Goal: Task Accomplishment & Management: Use online tool/utility

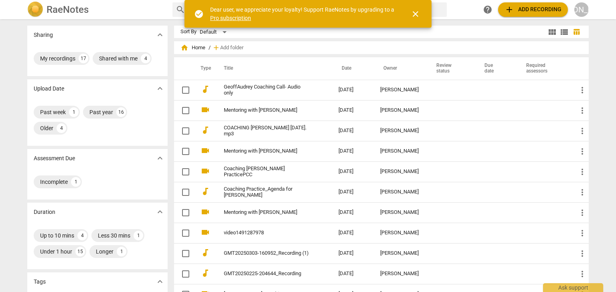
click at [403, 14] on div "close" at bounding box center [410, 13] width 29 height 19
click at [414, 13] on span "close" at bounding box center [415, 14] width 10 height 10
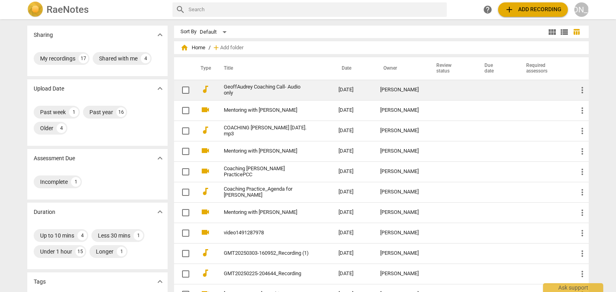
click at [286, 88] on link "GeoffAudrey Coaching Call- Audio only" at bounding box center [267, 90] width 86 height 12
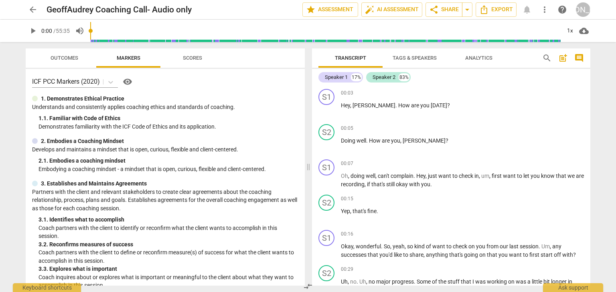
click at [34, 32] on span "play_arrow" at bounding box center [33, 31] width 10 height 10
click at [34, 32] on span "pause" at bounding box center [33, 31] width 10 height 10
type input "5"
click at [352, 76] on div "17%" at bounding box center [356, 77] width 11 height 8
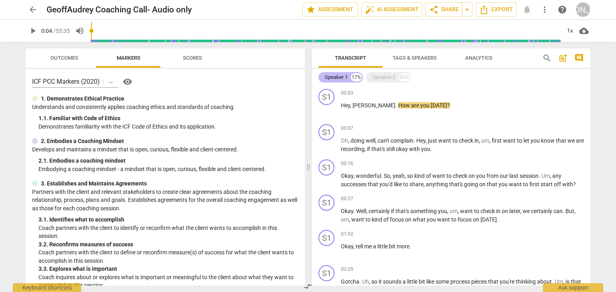
click at [342, 75] on div "Speaker 1" at bounding box center [336, 77] width 23 height 8
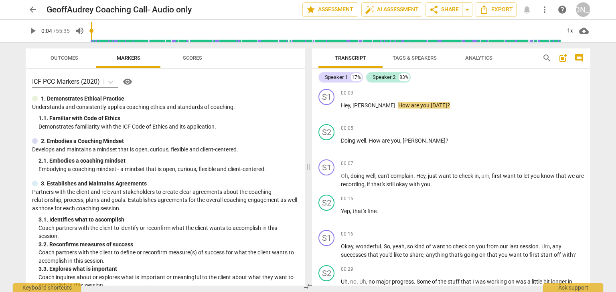
click at [401, 60] on span "Tags & Speakers" at bounding box center [414, 58] width 44 height 6
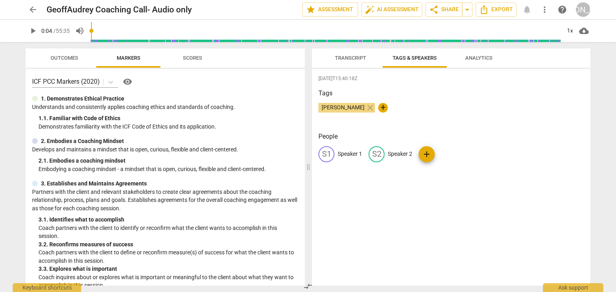
click at [330, 152] on div "S1" at bounding box center [326, 154] width 16 height 16
type input "Coach"
click at [455, 153] on p "Speaker 2" at bounding box center [452, 154] width 24 height 8
type input "Client"
click at [424, 185] on div "[DATE]T15:40:18Z Tags [PERSON_NAME] close + People CO Coach edit Client delete …" at bounding box center [451, 177] width 278 height 217
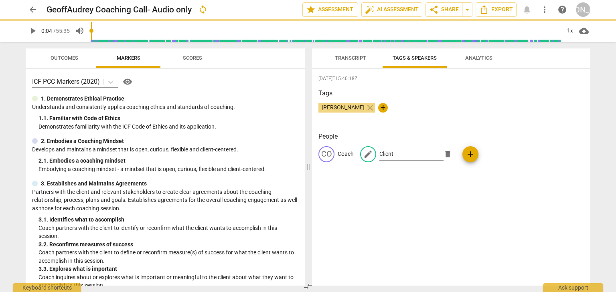
click at [345, 54] on span "Transcript" at bounding box center [350, 58] width 51 height 11
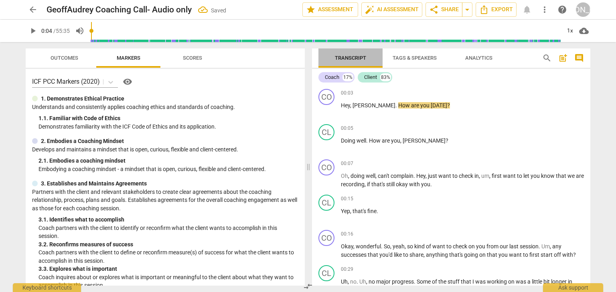
click at [345, 58] on span "Transcript" at bounding box center [350, 58] width 31 height 6
click at [328, 108] on span "play_arrow" at bounding box center [327, 110] width 10 height 10
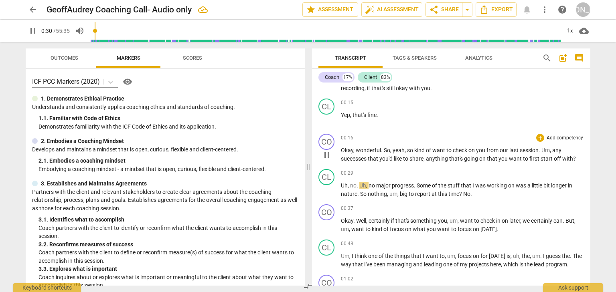
scroll to position [128, 0]
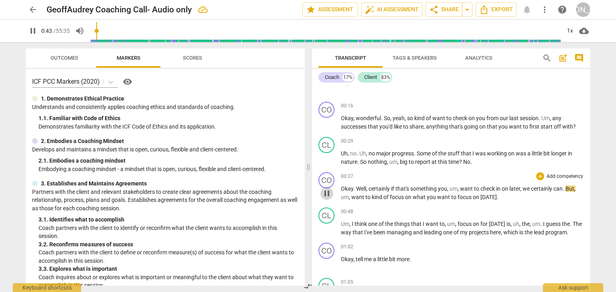
click at [330, 189] on span "pause" at bounding box center [327, 194] width 10 height 10
click at [330, 189] on span "play_arrow" at bounding box center [327, 194] width 10 height 10
click at [330, 189] on span "pause" at bounding box center [327, 194] width 10 height 10
type input "49"
click at [538, 178] on div "+" at bounding box center [540, 176] width 8 height 8
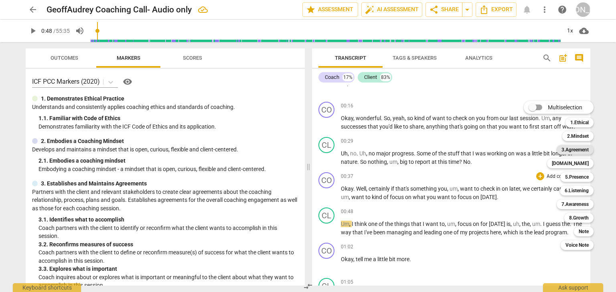
click at [581, 152] on b "3.Agreement" at bounding box center [574, 150] width 27 height 10
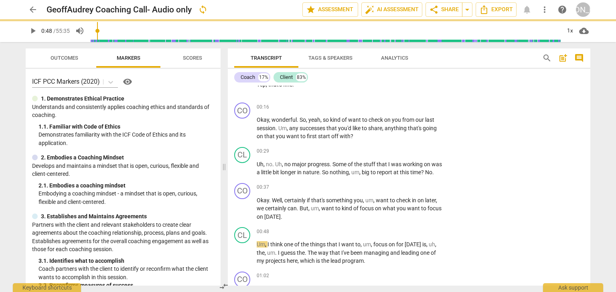
scroll to position [129, 0]
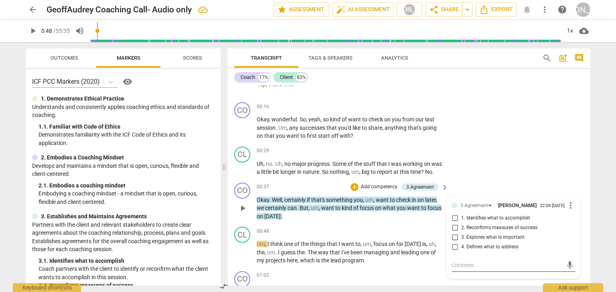
click at [455, 220] on input "1. Identifies what to accomplish" at bounding box center [454, 219] width 13 height 10
checkbox input "true"
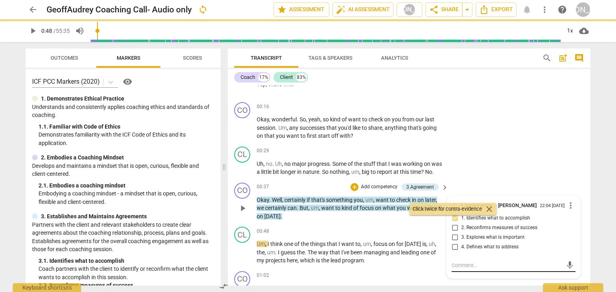
click at [462, 267] on textarea at bounding box center [506, 266] width 111 height 8
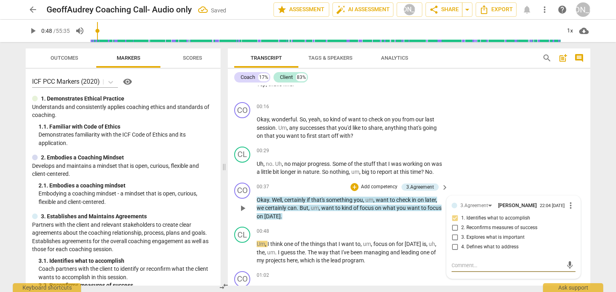
type textarea "G"
type textarea "Ge"
type textarea "Get"
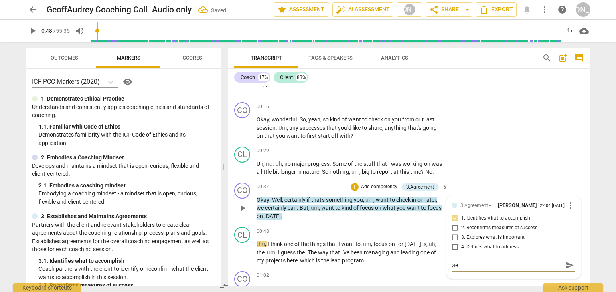
type textarea "Get"
type textarea "Get t"
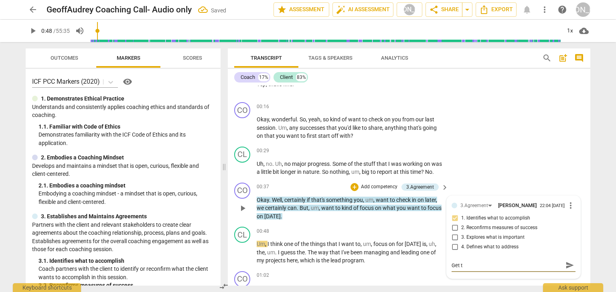
type textarea "Get th"
type textarea "Get the"
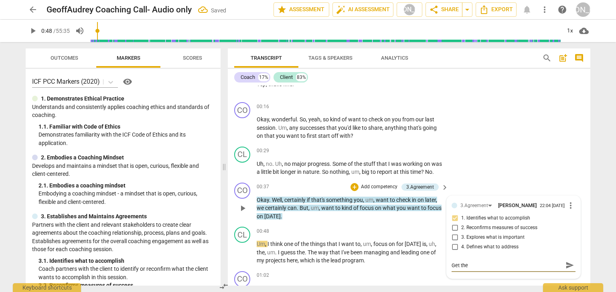
type textarea "Get the t"
type textarea "Get the"
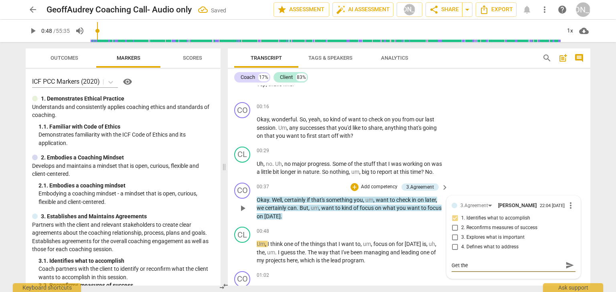
type textarea "Get th"
type textarea "Get t"
type textarea "Get"
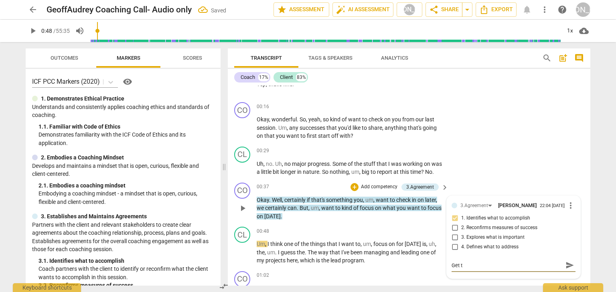
type textarea "Get"
type textarea "Gett"
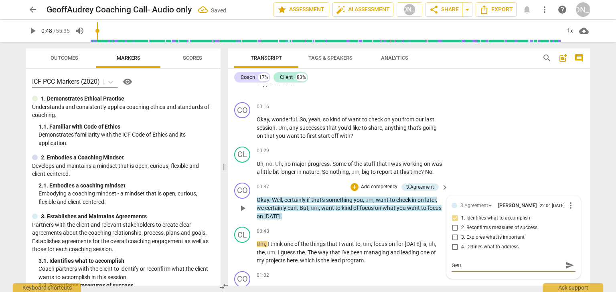
type textarea "Getti"
type textarea "Gettin"
type textarea "Getting"
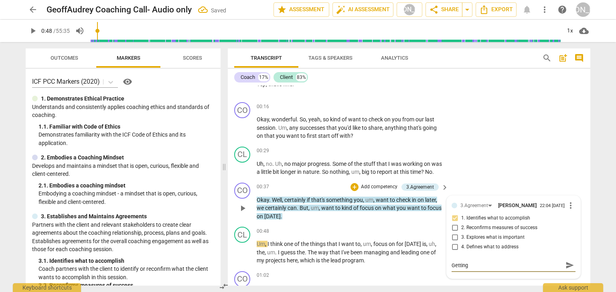
type textarea "Getting t"
type textarea "Getting th"
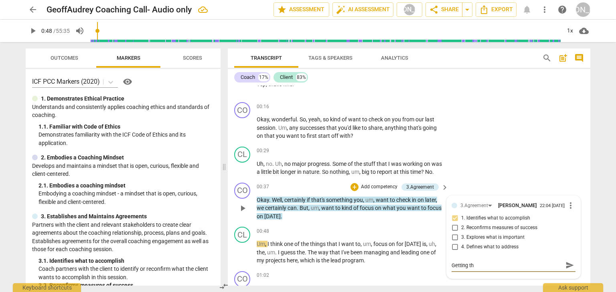
type textarea "Getting th"
type textarea "Getting the"
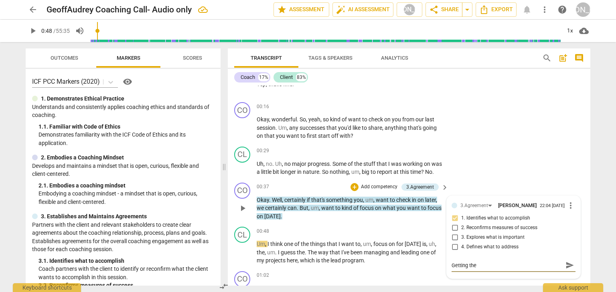
type textarea "Getting the"
type textarea "Getting the t"
type textarea "Getting the to"
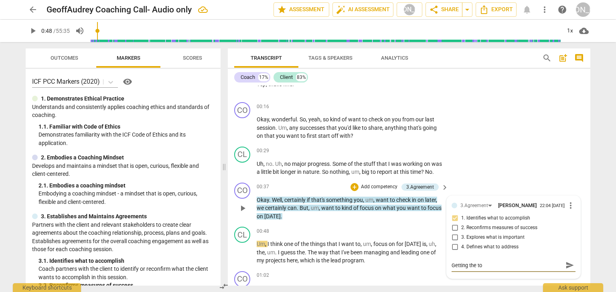
type textarea "Getting the top"
type textarea "Getting the topi"
type textarea "Getting the topic"
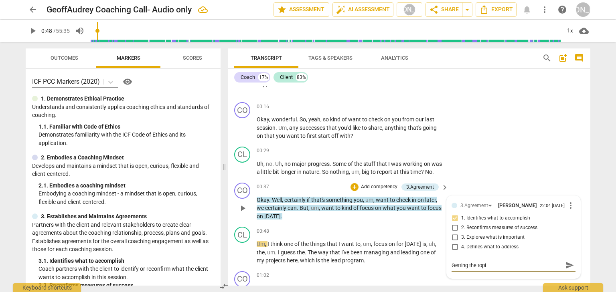
type textarea "Getting the topic"
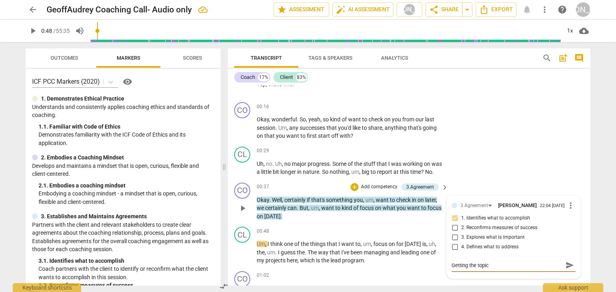
type textarea "Getting the topic."
drag, startPoint x: 566, startPoint y: 265, endPoint x: 475, endPoint y: 221, distance: 100.4
click at [566, 265] on span "send" at bounding box center [569, 265] width 9 height 9
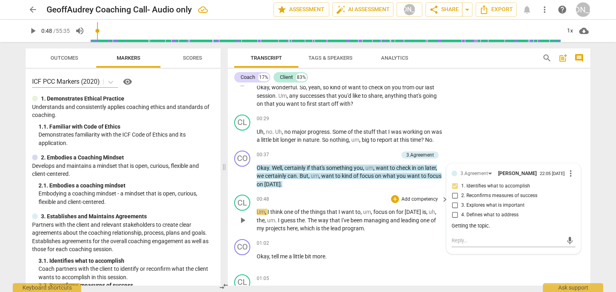
click at [244, 221] on span "play_arrow" at bounding box center [243, 221] width 10 height 10
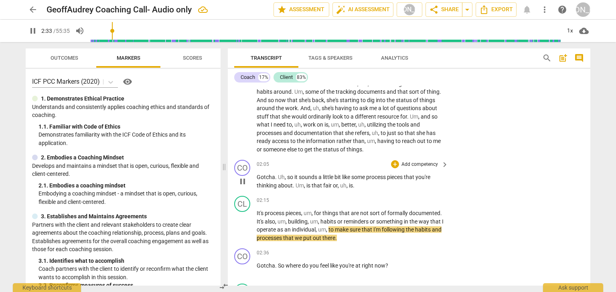
scroll to position [417, 0]
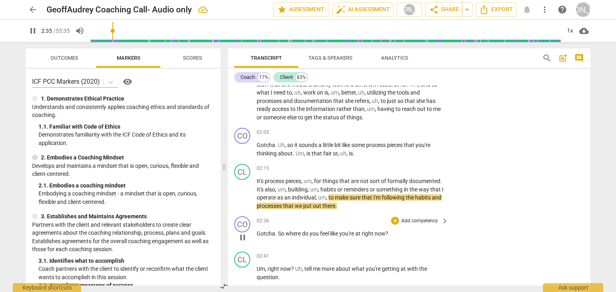
click at [243, 237] on span "pause" at bounding box center [243, 238] width 10 height 10
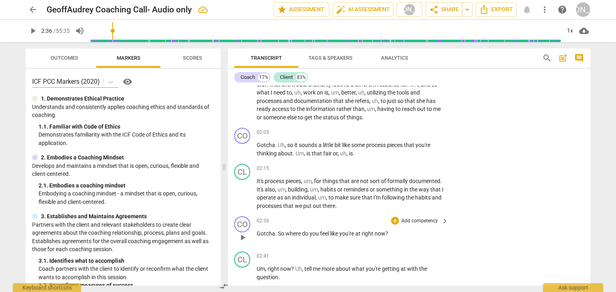
click at [247, 236] on span "play_arrow" at bounding box center [243, 238] width 10 height 10
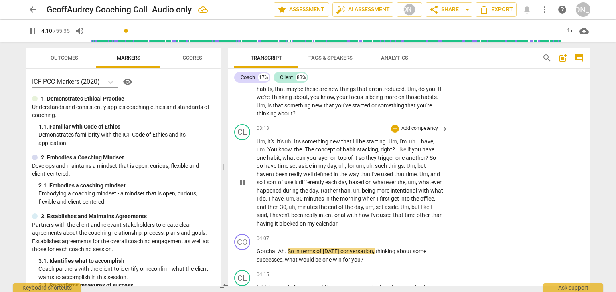
scroll to position [674, 0]
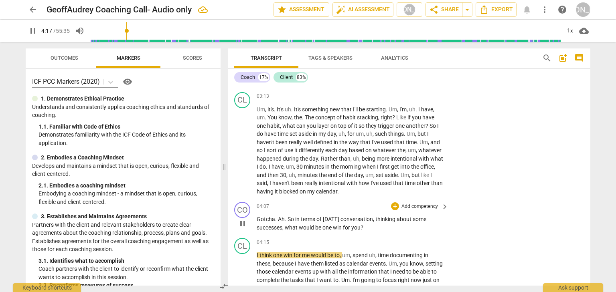
click at [245, 223] on span "pause" at bounding box center [243, 224] width 10 height 10
type input "258"
click at [396, 205] on div "+" at bounding box center [395, 206] width 8 height 8
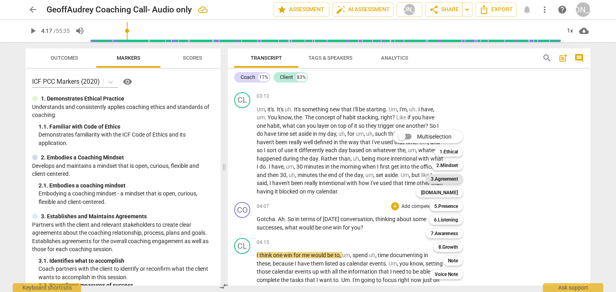
click at [443, 177] on b "3.Agreement" at bounding box center [443, 179] width 27 height 10
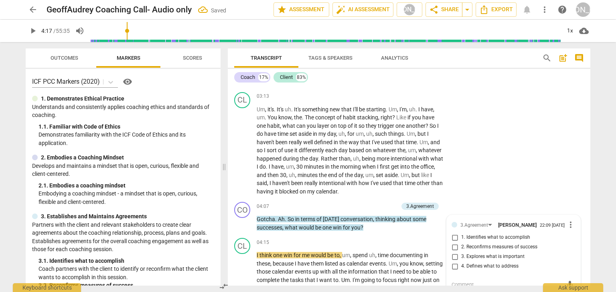
scroll to position [677, 0]
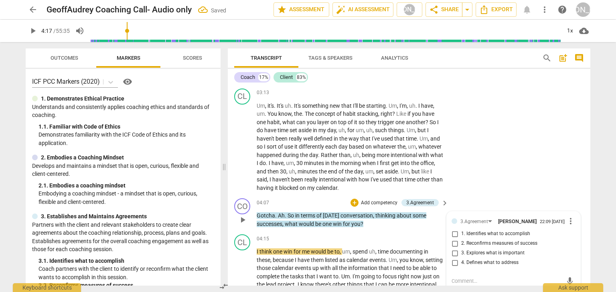
click at [451, 235] on input "1. Identifies what to accomplish" at bounding box center [454, 234] width 13 height 10
checkbox input "true"
click at [487, 154] on div "CL play_arrow pause 03:13 + Add competency keyboard_arrow_right Um , it's . It'…" at bounding box center [409, 140] width 362 height 110
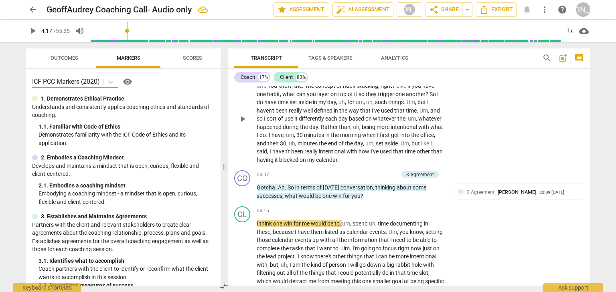
scroll to position [709, 0]
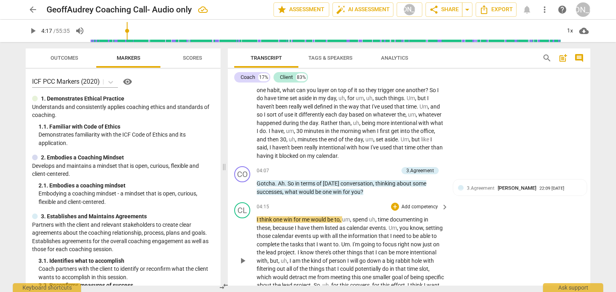
click at [242, 257] on span "play_arrow" at bounding box center [243, 261] width 10 height 10
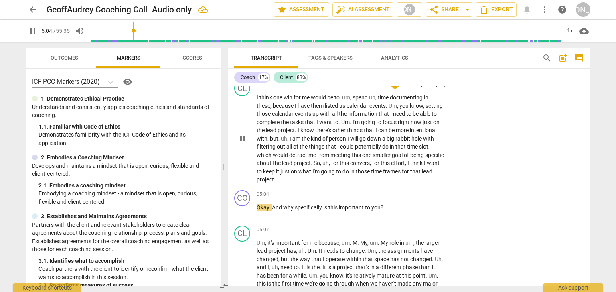
scroll to position [838, 0]
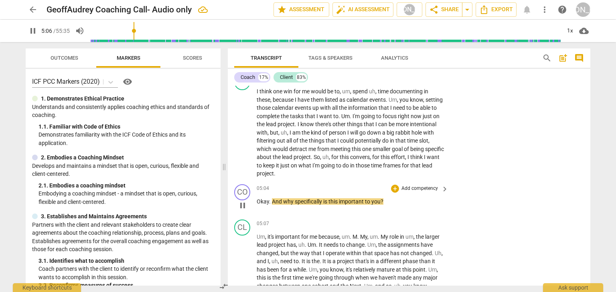
click at [244, 204] on span "pause" at bounding box center [243, 206] width 10 height 10
type input "307"
click at [392, 188] on div "+" at bounding box center [395, 189] width 8 height 8
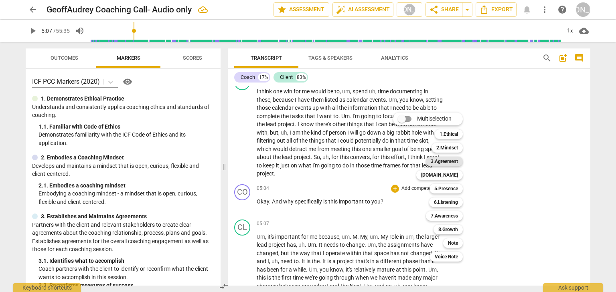
click at [446, 160] on b "3.Agreement" at bounding box center [443, 162] width 27 height 10
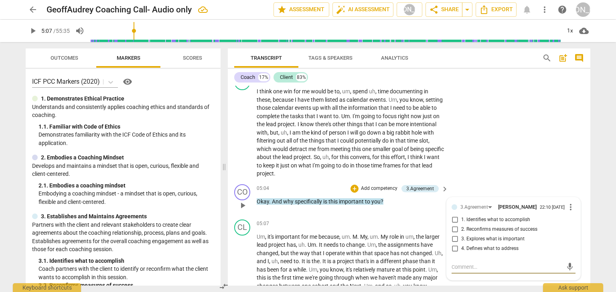
click at [452, 239] on input "3. Explores what is important" at bounding box center [454, 239] width 13 height 10
checkbox input "true"
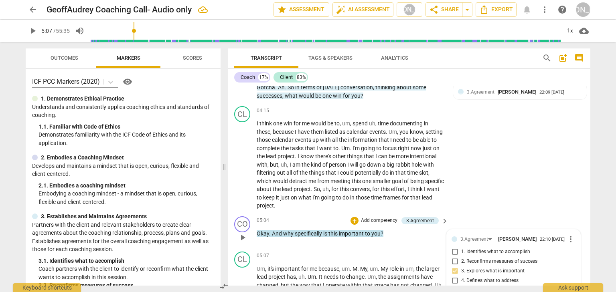
click at [456, 263] on input "2. Reconfirms measures of success" at bounding box center [454, 262] width 13 height 10
checkbox input "true"
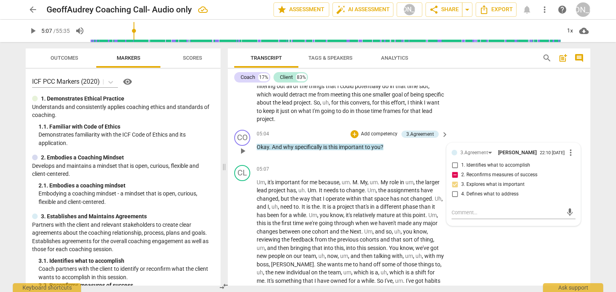
scroll to position [870, 0]
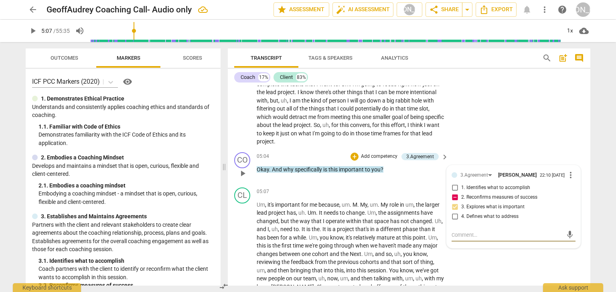
click at [460, 236] on textarea at bounding box center [506, 235] width 111 height 8
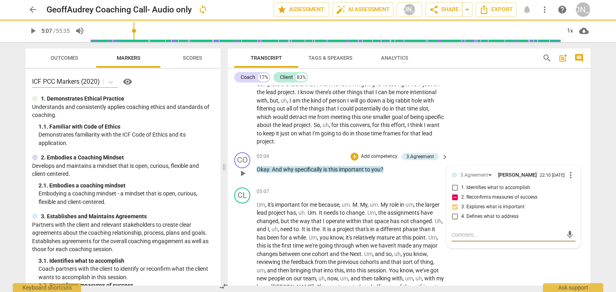
type textarea "c"
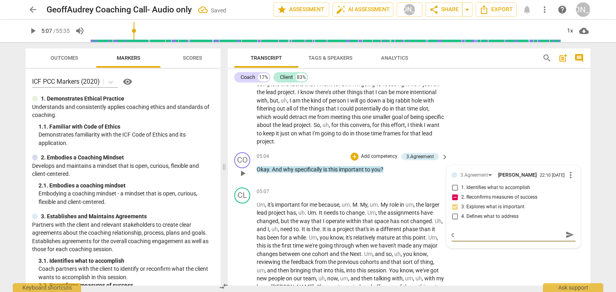
type textarea "c"
type textarea "C"
type textarea "Co"
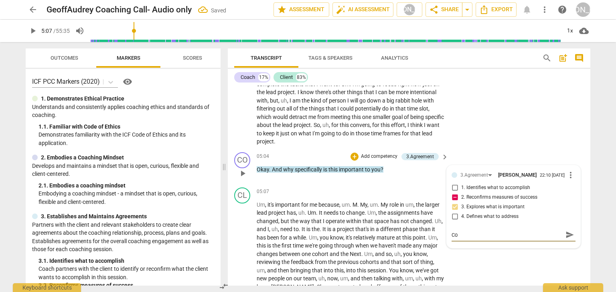
type textarea "Con"
type textarea "Cons"
type textarea "Consi"
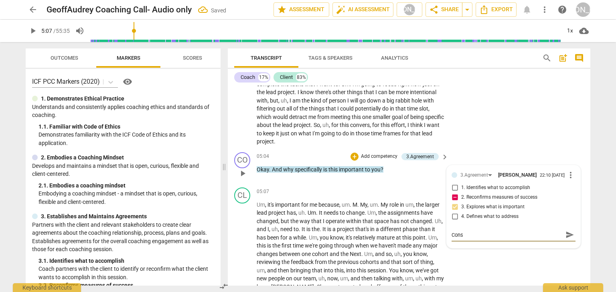
type textarea "Consi"
type textarea "Consid"
type textarea "Conside"
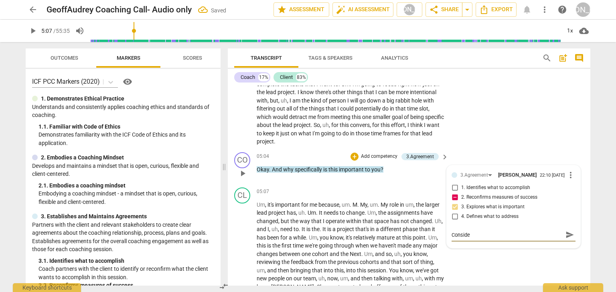
type textarea "Consider"
type textarea "Consider r"
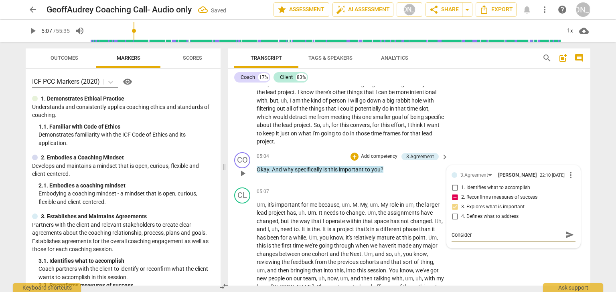
type textarea "Consider r"
type textarea "Consider re"
type textarea "Consider rec"
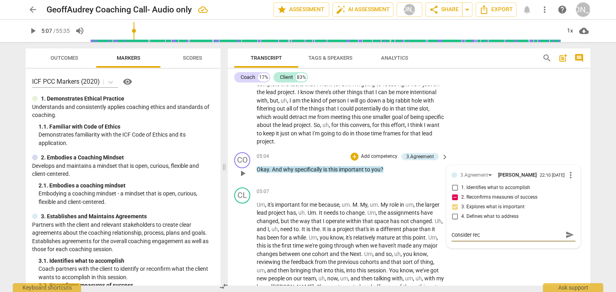
type textarea "Consider reco"
type textarea "Consider recon"
type textarea "Consider reconf"
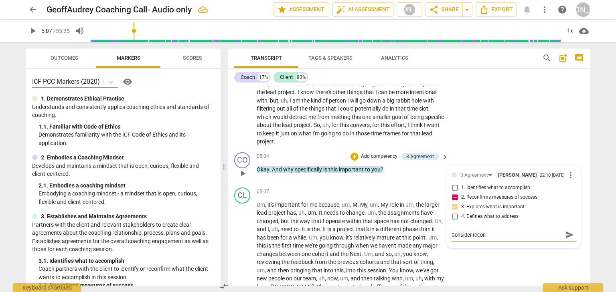
type textarea "Consider reconf"
type textarea "Consider recon"
type textarea "Consider reco"
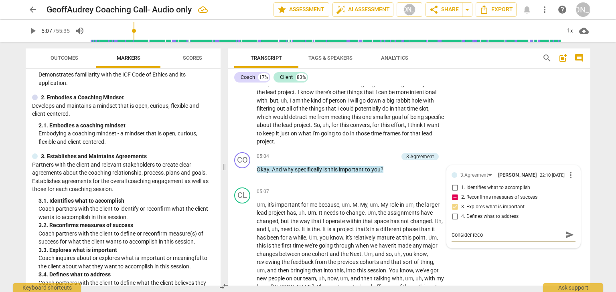
scroll to position [64, 0]
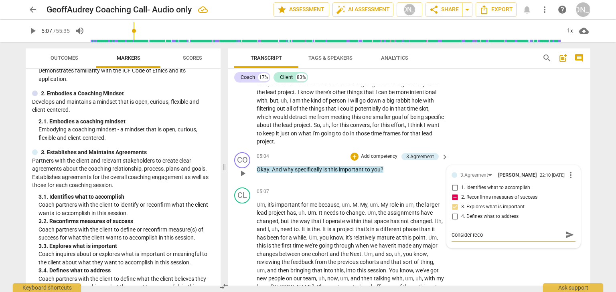
click at [486, 238] on textarea "Consider reco" at bounding box center [506, 235] width 111 height 8
type textarea "Consider rec"
type textarea "Consider re"
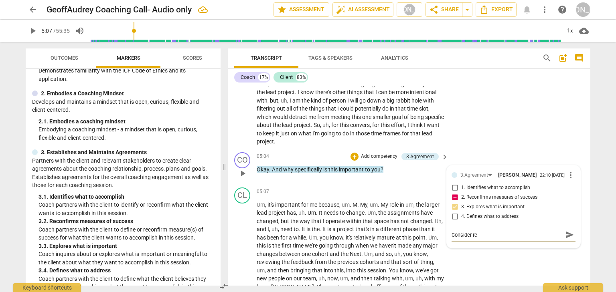
type textarea "Consider r"
type textarea "Consider"
type textarea "Consider e"
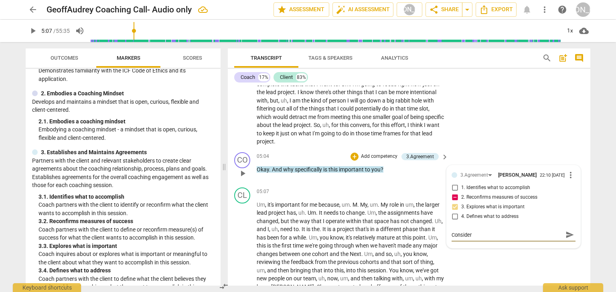
type textarea "Consider e"
type textarea "Consider ex"
type textarea "Consider exp"
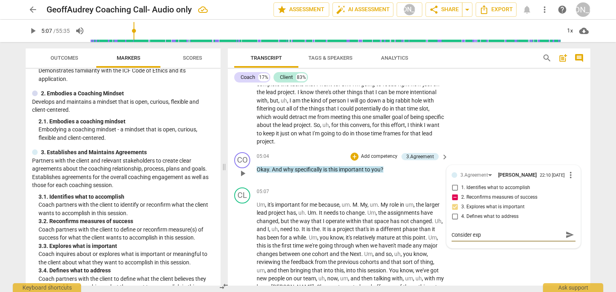
type textarea "Consider expp"
type textarea "Consider exp"
type textarea "Consider expl"
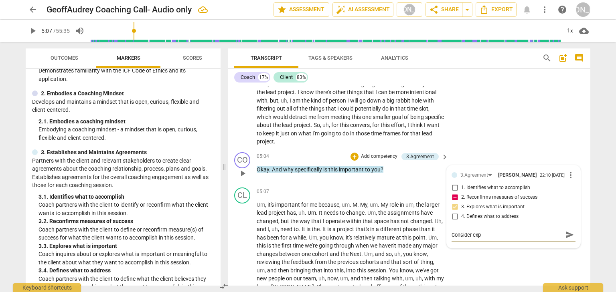
type textarea "Consider expl"
type textarea "Consider explo"
type textarea "Consider explor"
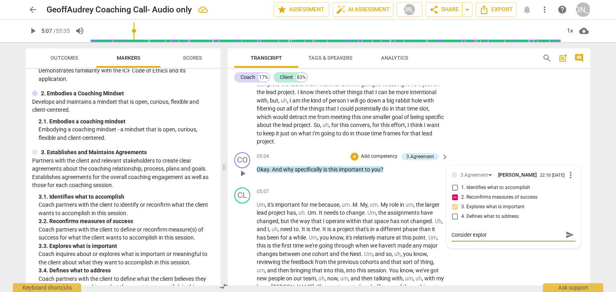
type textarea "Consider explori"
type textarea "Consider explorin"
type textarea "Consider exploring"
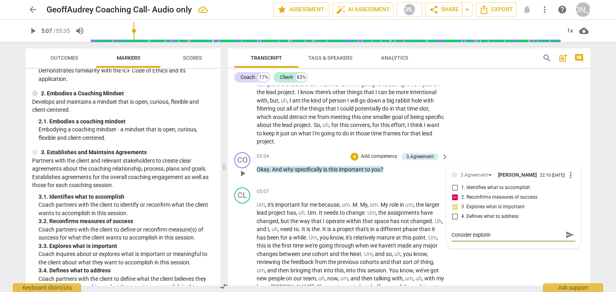
type textarea "Consider exploring"
type textarea "Consider exploring m"
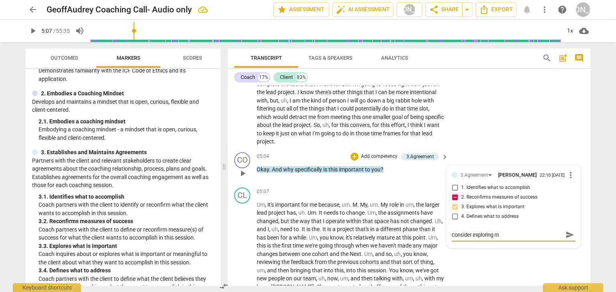
type textarea "Consider exploring me"
type textarea "Consider exploring mea"
type textarea "Consider exploring meas"
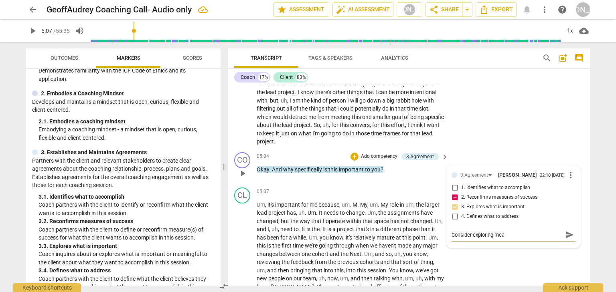
type textarea "Consider exploring meas"
type textarea "Consider exploring [GEOGRAPHIC_DATA]"
type textarea "Consider exploring measur"
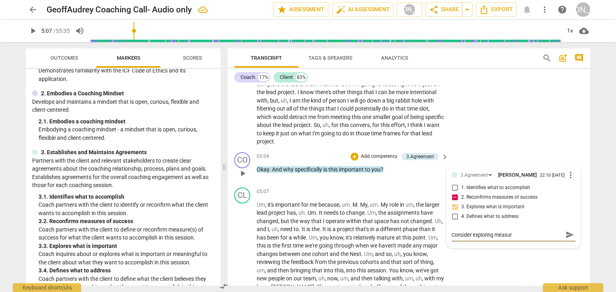
type textarea "Consider exploring measure"
type textarea "Consider exploring measures"
type textarea "Consider exploring measures o"
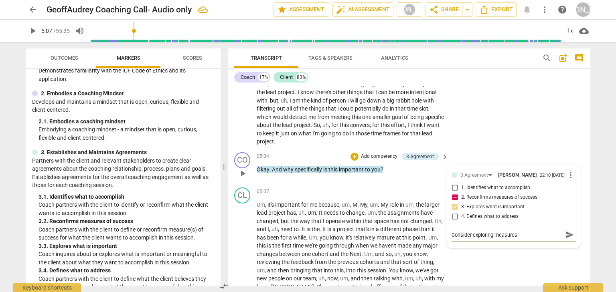
type textarea "Consider exploring measures o"
type textarea "Consider exploring measures of"
type textarea "Consider exploring measures of s"
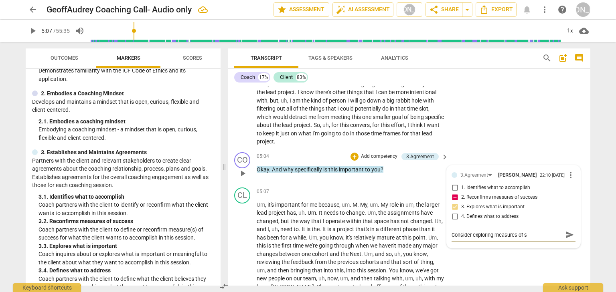
type textarea "Consider exploring measures of su"
type textarea "Consider exploring measures of suc"
type textarea "Consider exploring measures of suce"
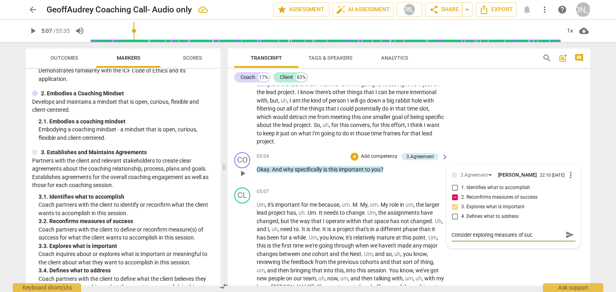
type textarea "Consider exploring measures of suce"
type textarea "Consider exploring measures of suces"
type textarea "Consider exploring measures of sucess"
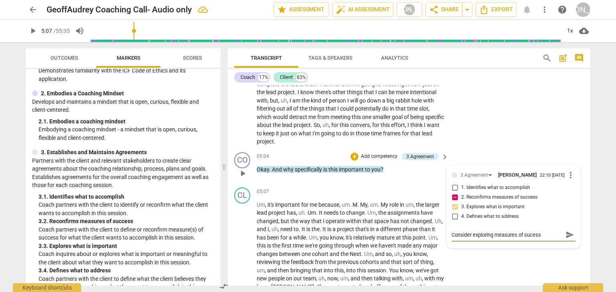
type textarea "Consider exploring measures of suces"
type textarea "Consider exploring measures of suce"
type textarea "Consider exploring measures of suc"
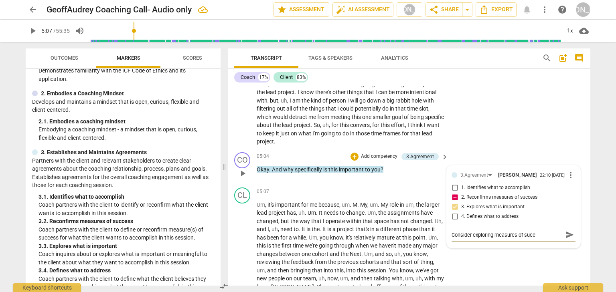
type textarea "Consider exploring measures of suc"
type textarea "Consider exploring measures of succ"
type textarea "Consider exploring measures of succe"
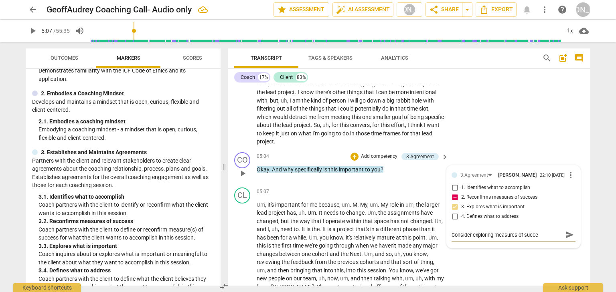
type textarea "Consider exploring measures of succes"
type textarea "Consider exploring measures of success"
type textarea "Consider exploring measures of success."
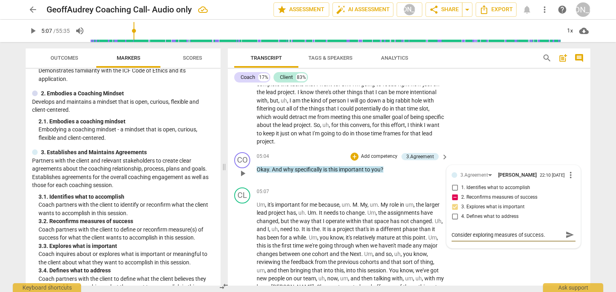
type textarea "Consider exploring measures of success."
click at [565, 235] on span "send" at bounding box center [569, 234] width 9 height 9
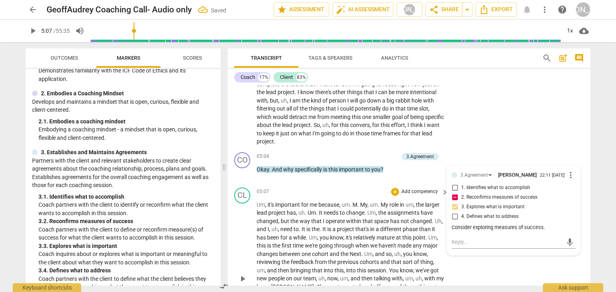
click at [243, 274] on span "play_arrow" at bounding box center [243, 279] width 10 height 10
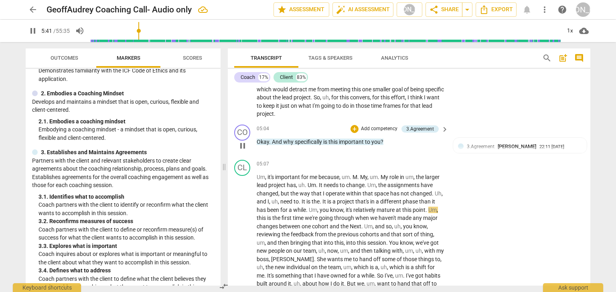
scroll to position [870, 0]
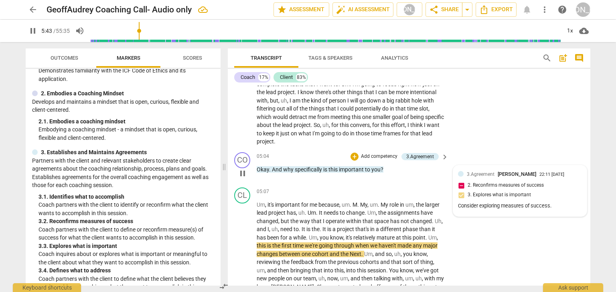
click at [460, 183] on div "3.Agreement [PERSON_NAME] 22:11 [DATE] 2. Reconfirms measures of success 3. Exp…" at bounding box center [520, 190] width 124 height 41
type input "344"
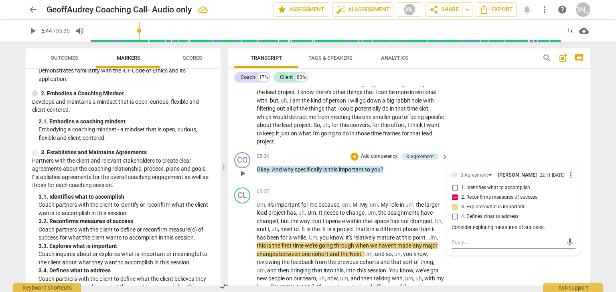
click at [453, 198] on input "2. Reconfirms measures of success" at bounding box center [454, 198] width 13 height 10
checkbox input "false"
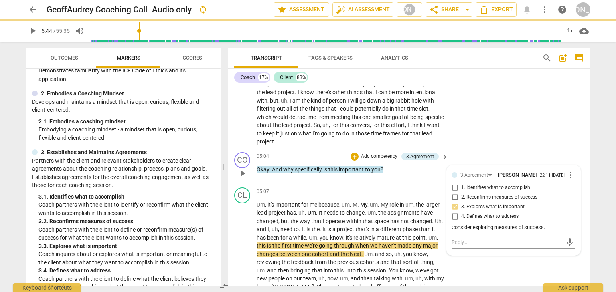
scroll to position [902, 0]
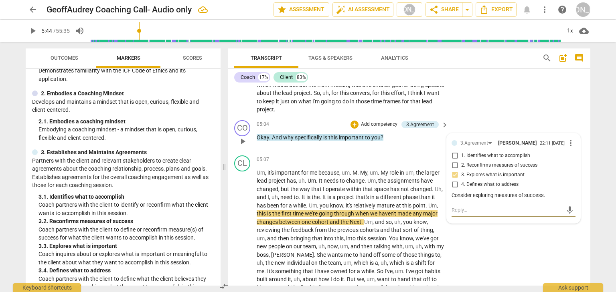
click at [497, 211] on textarea at bounding box center [506, 210] width 111 height 8
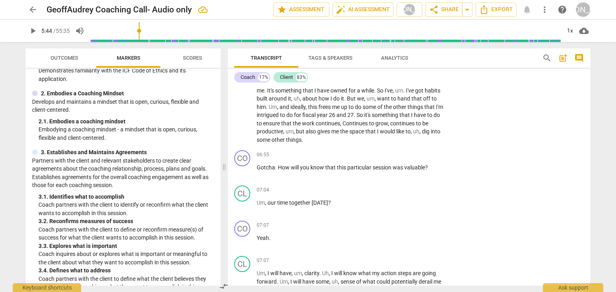
scroll to position [1083, 0]
click at [392, 151] on div "+" at bounding box center [395, 154] width 8 height 8
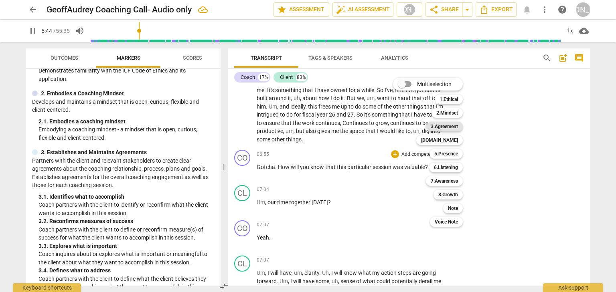
click at [449, 127] on b "3.Agreement" at bounding box center [443, 127] width 27 height 10
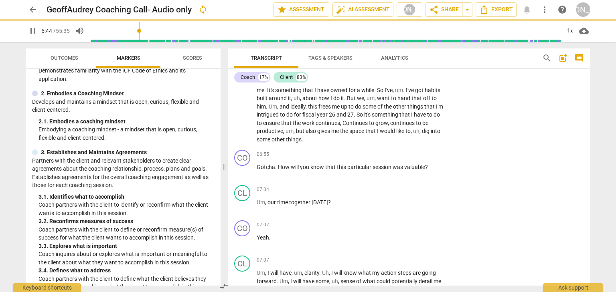
type input "345"
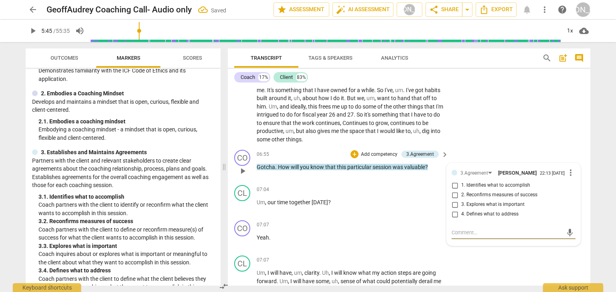
click at [456, 196] on input "2. Reconfirms measures of success" at bounding box center [454, 195] width 13 height 10
checkbox input "true"
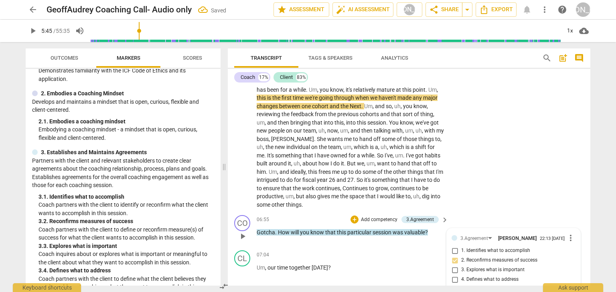
scroll to position [987, 0]
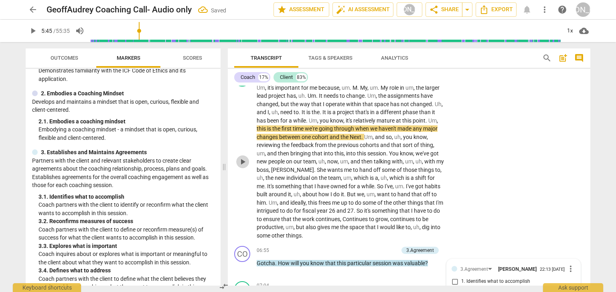
click at [239, 157] on span "play_arrow" at bounding box center [243, 162] width 10 height 10
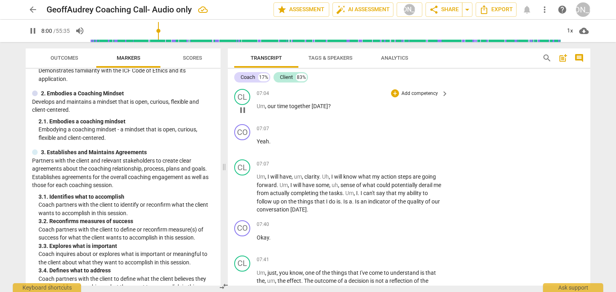
scroll to position [1384, 0]
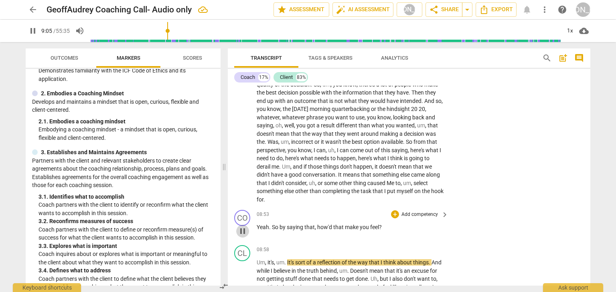
click at [244, 227] on span "pause" at bounding box center [243, 231] width 10 height 10
type input "545"
click at [391, 210] on div "+" at bounding box center [395, 214] width 8 height 8
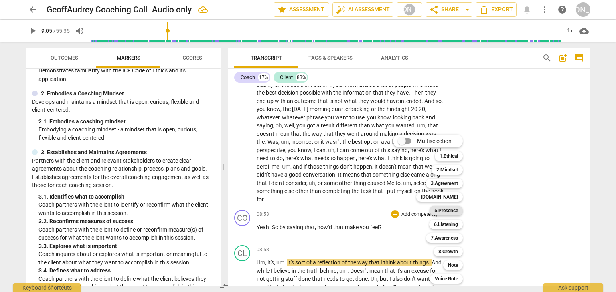
click at [449, 210] on b "5.Presence" at bounding box center [446, 211] width 24 height 10
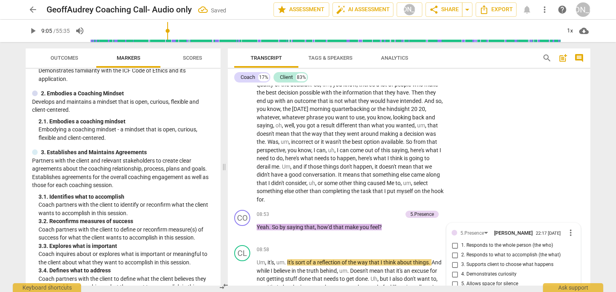
scroll to position [1501, 0]
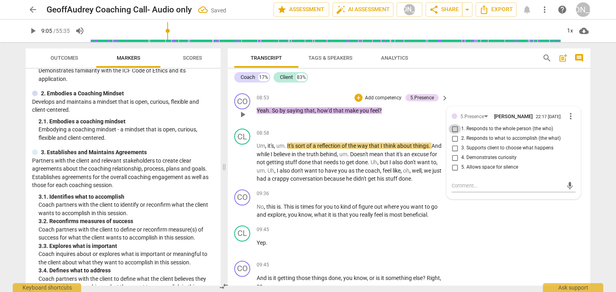
click at [452, 127] on input "1. Responds to the whole person (the who)" at bounding box center [454, 129] width 13 height 10
checkbox input "true"
click at [381, 95] on p "Add competency" at bounding box center [383, 98] width 38 height 7
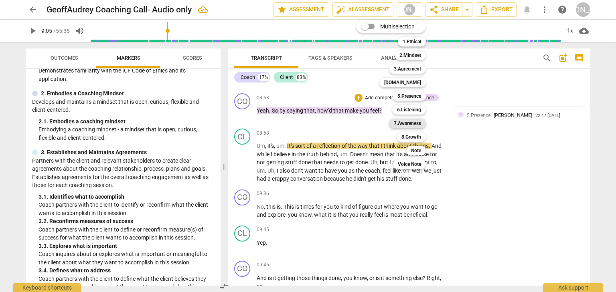
click at [416, 121] on b "7.Awareness" at bounding box center [407, 124] width 27 height 10
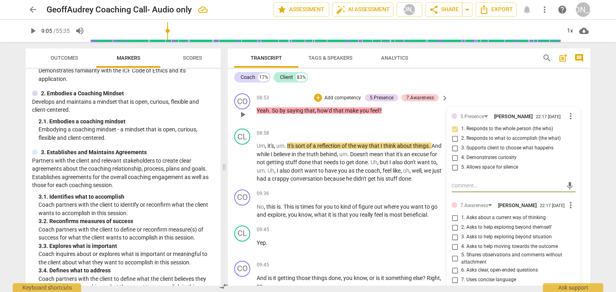
scroll to position [1533, 0]
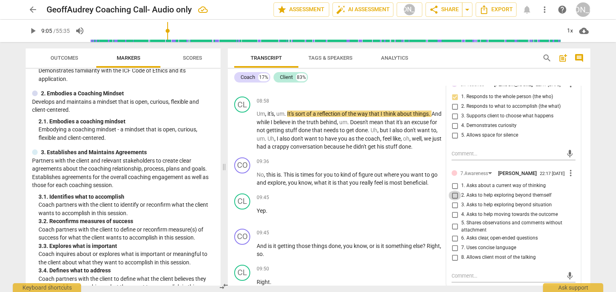
click at [453, 198] on input "2. Asks to help exploring beyond themself" at bounding box center [454, 196] width 13 height 10
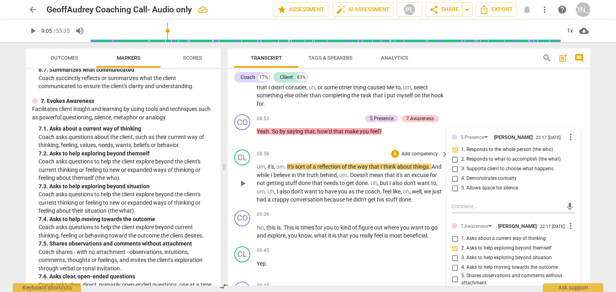
scroll to position [1469, 0]
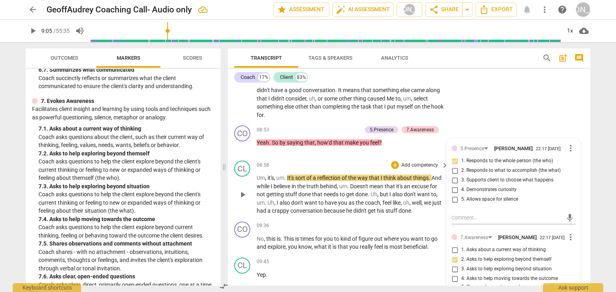
click at [240, 192] on span "play_arrow" at bounding box center [243, 195] width 10 height 10
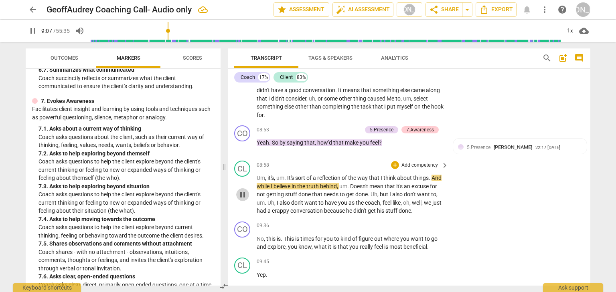
click at [244, 190] on span "pause" at bounding box center [243, 195] width 10 height 10
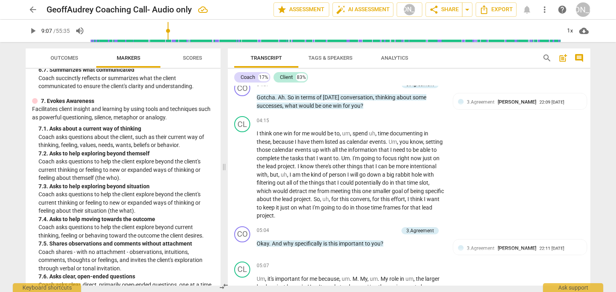
scroll to position [795, 0]
click at [385, 228] on p "Add competency" at bounding box center [379, 231] width 38 height 7
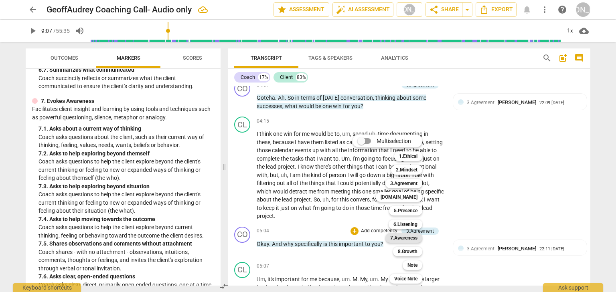
click at [404, 235] on b "7.Awareness" at bounding box center [403, 238] width 27 height 10
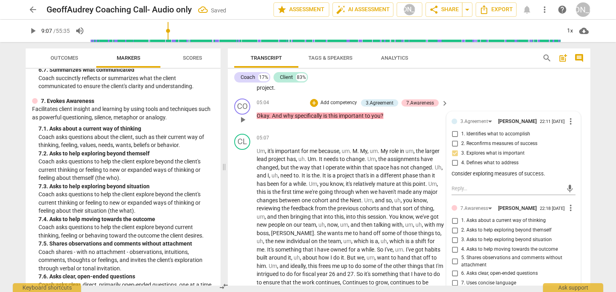
scroll to position [956, 0]
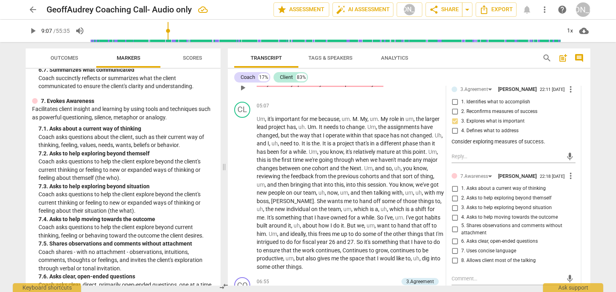
click at [453, 203] on input "2. Asks to help exploring beyond themself" at bounding box center [454, 199] width 13 height 10
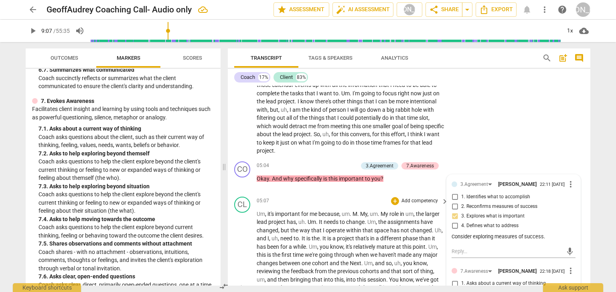
scroll to position [859, 0]
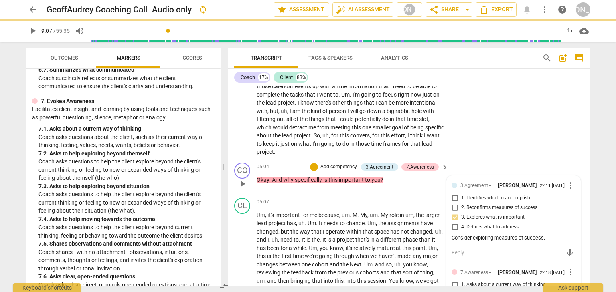
click at [329, 168] on p "Add competency" at bounding box center [338, 167] width 38 height 7
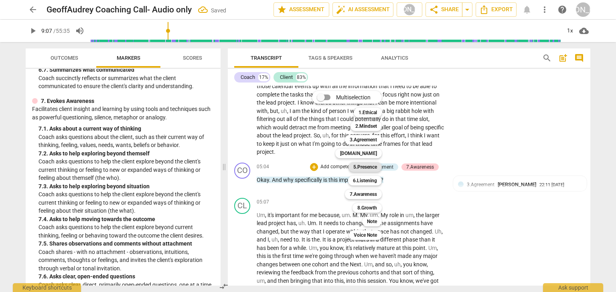
click at [357, 163] on b "5.Presence" at bounding box center [365, 167] width 24 height 10
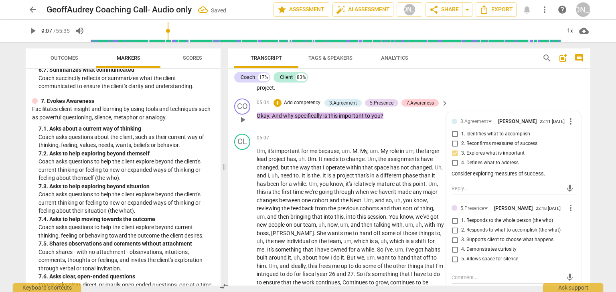
scroll to position [956, 0]
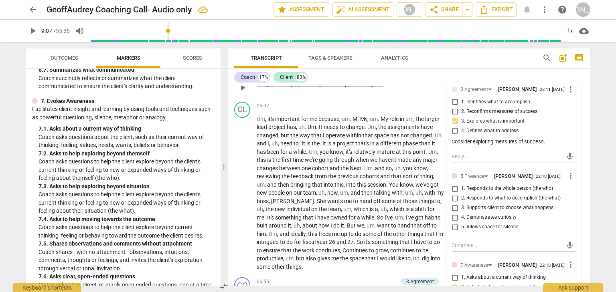
click at [453, 194] on input "1. Responds to the whole person (the who)" at bounding box center [454, 189] width 13 height 10
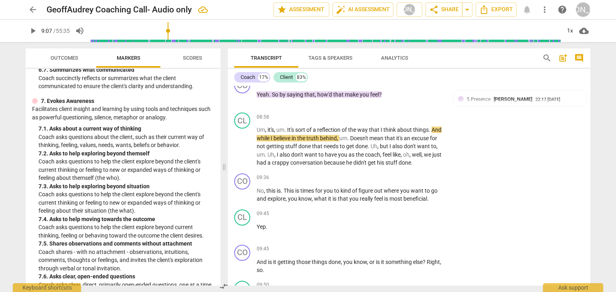
scroll to position [1533, 0]
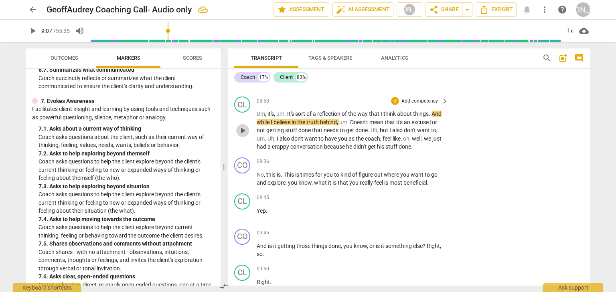
click at [242, 127] on span "play_arrow" at bounding box center [243, 131] width 10 height 10
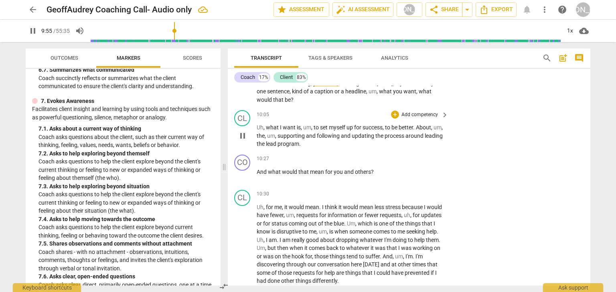
scroll to position [1724, 0]
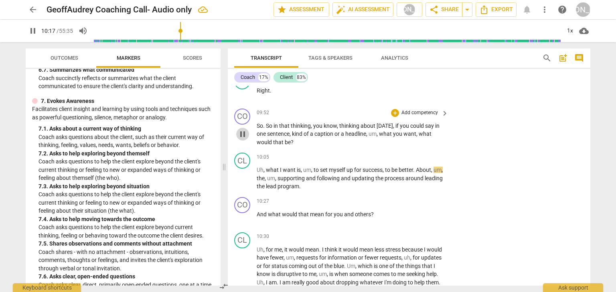
click at [246, 133] on span "pause" at bounding box center [243, 134] width 10 height 10
click at [391, 109] on div "+" at bounding box center [395, 113] width 8 height 8
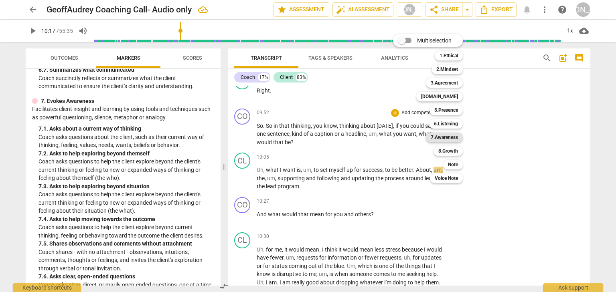
click at [442, 133] on b "7.Awareness" at bounding box center [443, 138] width 27 height 10
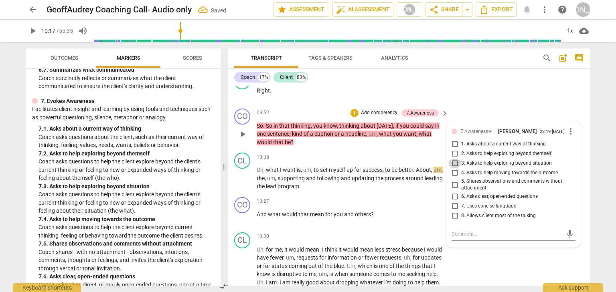
click at [454, 162] on input "3. Asks to help exploring beyond situation" at bounding box center [454, 164] width 13 height 10
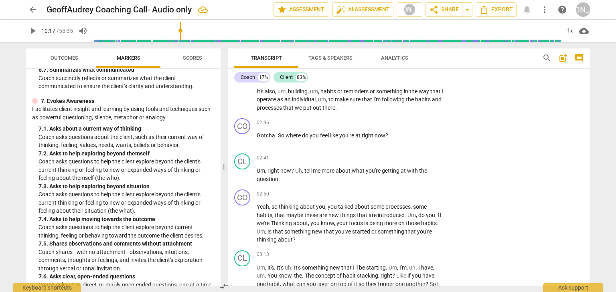
scroll to position [506, 0]
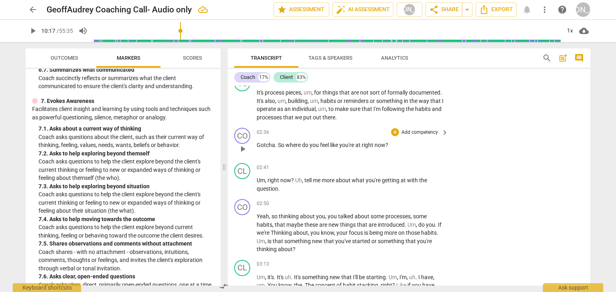
click at [400, 132] on p "Add competency" at bounding box center [419, 132] width 38 height 7
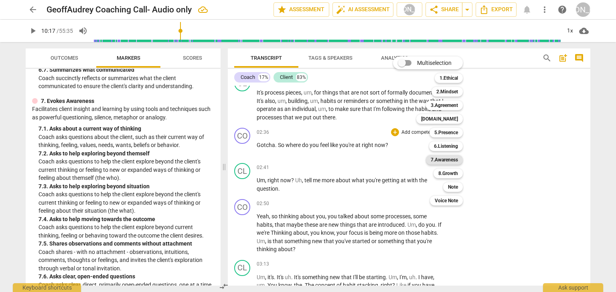
click at [446, 159] on b "7.Awareness" at bounding box center [443, 160] width 27 height 10
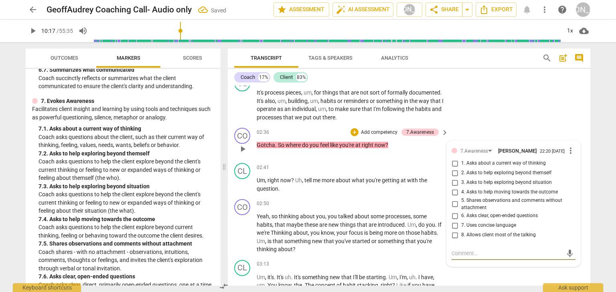
click at [454, 165] on input "1. Asks about a current way of thinking" at bounding box center [454, 164] width 13 height 10
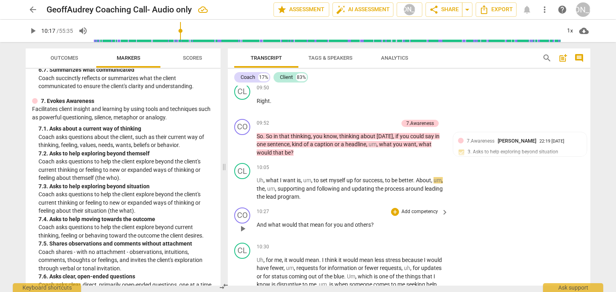
scroll to position [1724, 0]
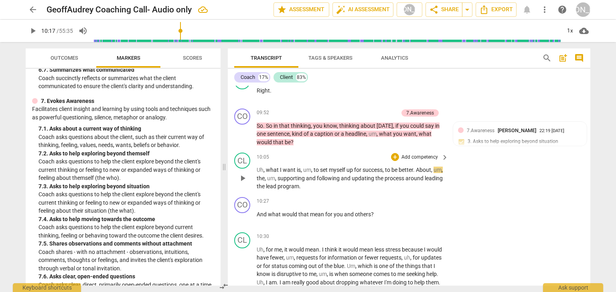
click at [246, 176] on span "play_arrow" at bounding box center [243, 179] width 10 height 10
click at [246, 215] on span "pause" at bounding box center [243, 219] width 10 height 10
click at [396, 198] on div "+" at bounding box center [395, 202] width 8 height 8
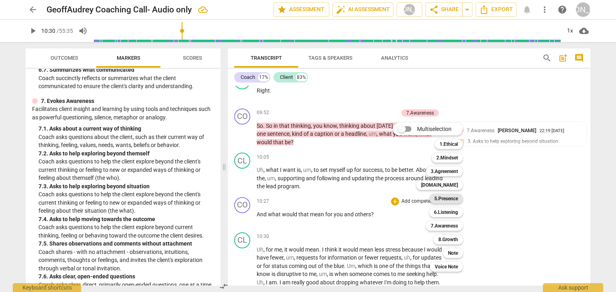
click at [442, 201] on b "5.Presence" at bounding box center [446, 199] width 24 height 10
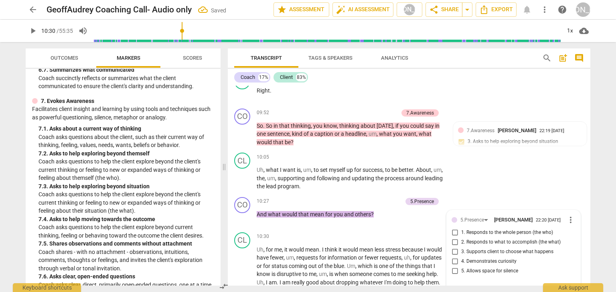
scroll to position [1730, 0]
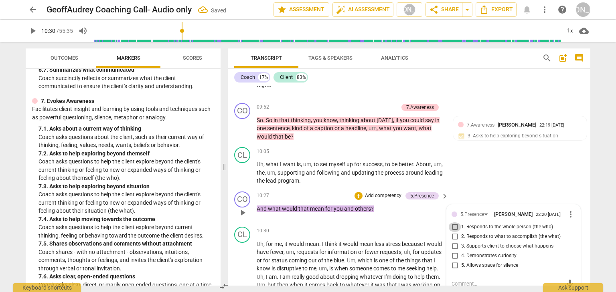
click at [454, 224] on input "1. Responds to the whole person (the who)" at bounding box center [454, 227] width 13 height 10
click at [360, 192] on div "+" at bounding box center [358, 196] width 8 height 8
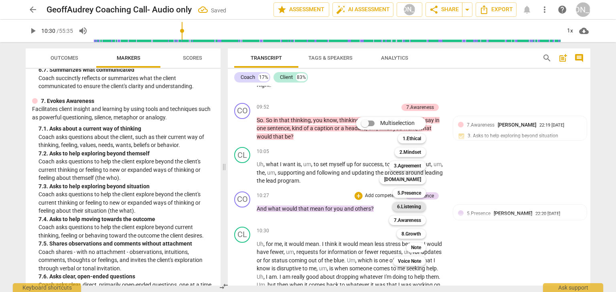
click at [408, 202] on b "6.Listening" at bounding box center [409, 207] width 24 height 10
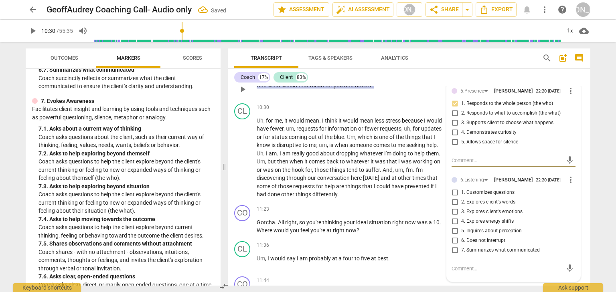
scroll to position [1858, 0]
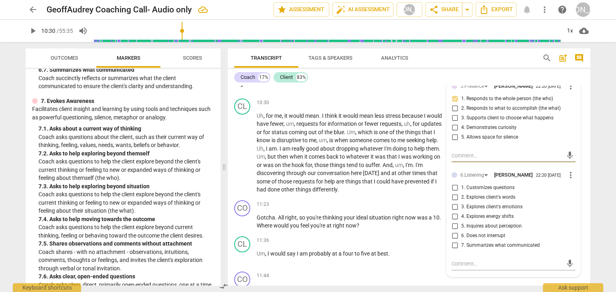
click at [566, 174] on span "more_vert" at bounding box center [571, 175] width 10 height 10
click at [571, 188] on li "Delete" at bounding box center [577, 189] width 28 height 15
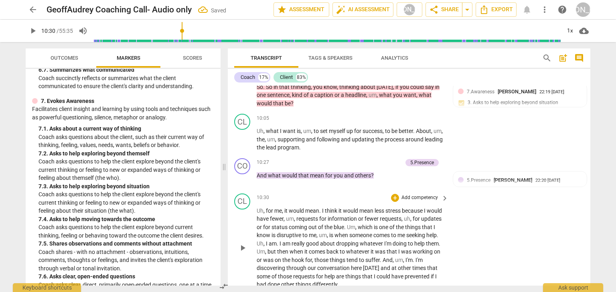
scroll to position [1762, 0]
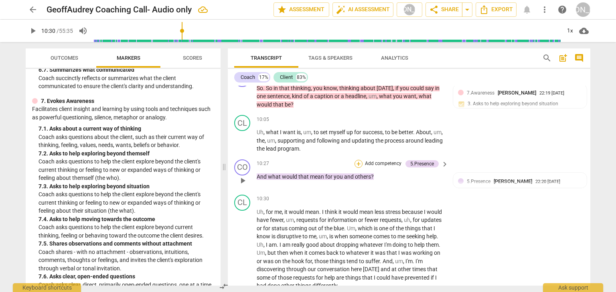
click at [358, 160] on div "+" at bounding box center [358, 164] width 8 height 8
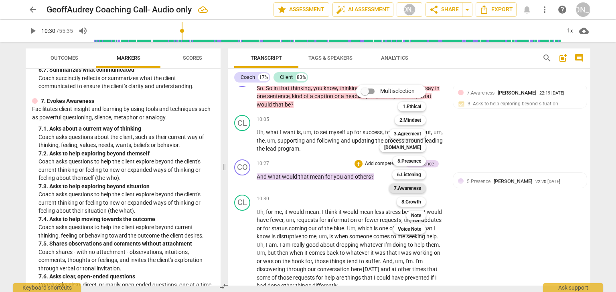
click at [415, 184] on b "7.Awareness" at bounding box center [407, 189] width 27 height 10
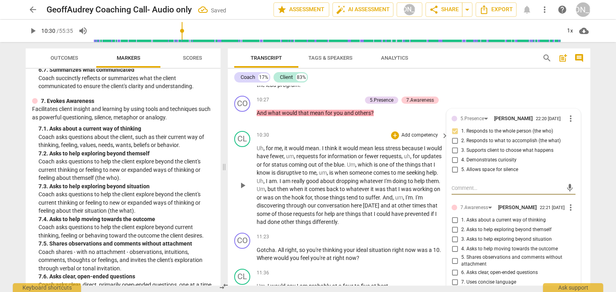
scroll to position [1826, 0]
click at [453, 231] on input "2. Asks to help exploring beyond themself" at bounding box center [454, 230] width 13 height 10
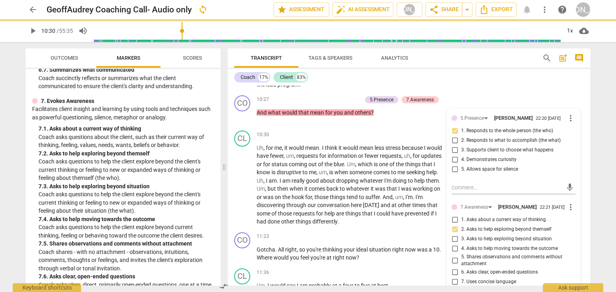
click at [472, 82] on div "Coach 17% Client 83%" at bounding box center [409, 78] width 350 height 14
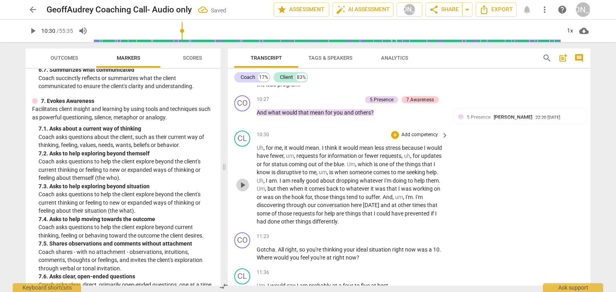
drag, startPoint x: 246, startPoint y: 178, endPoint x: 277, endPoint y: 162, distance: 35.0
click at [246, 180] on span "play_arrow" at bounding box center [243, 185] width 10 height 10
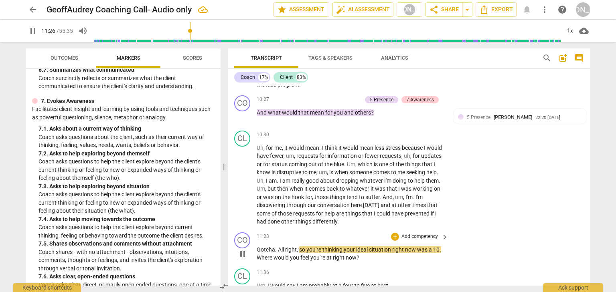
scroll to position [1858, 0]
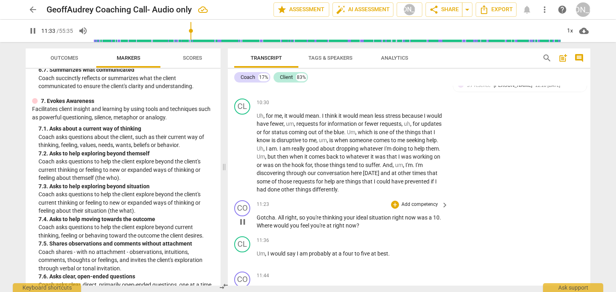
click at [245, 218] on span "pause" at bounding box center [243, 222] width 10 height 10
click at [391, 202] on div "+" at bounding box center [395, 205] width 8 height 8
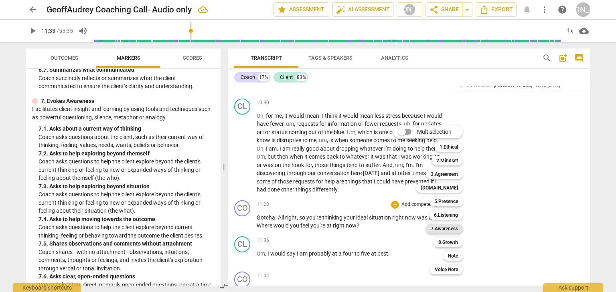
click at [448, 226] on b "7.Awareness" at bounding box center [443, 229] width 27 height 10
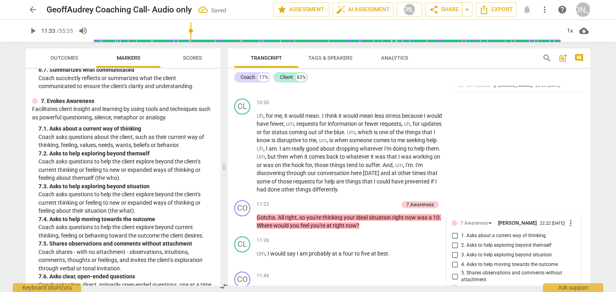
scroll to position [1997, 0]
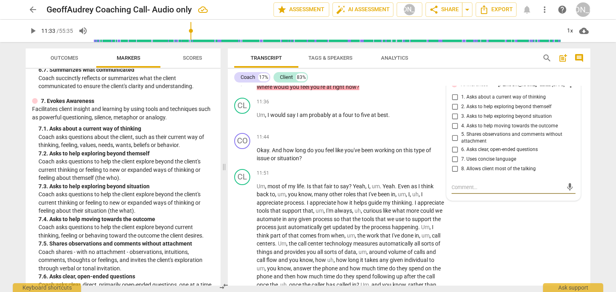
click at [454, 96] on input "1. Asks about a current way of thinking" at bounding box center [454, 98] width 13 height 10
click at [507, 237] on div "CL play_arrow pause 11:51 + Add competency keyboard_arrow_right Um , most of my…" at bounding box center [409, 278] width 362 height 225
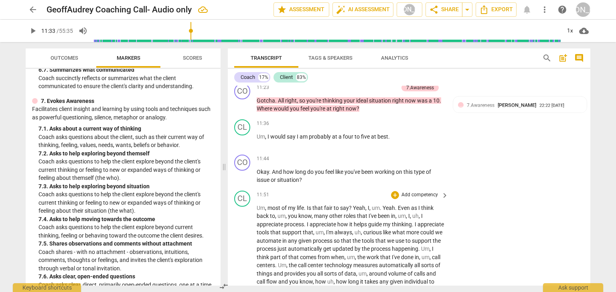
scroll to position [1933, 0]
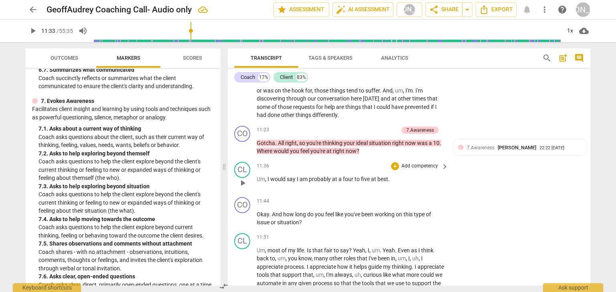
click at [245, 180] on span "play_arrow" at bounding box center [243, 183] width 10 height 10
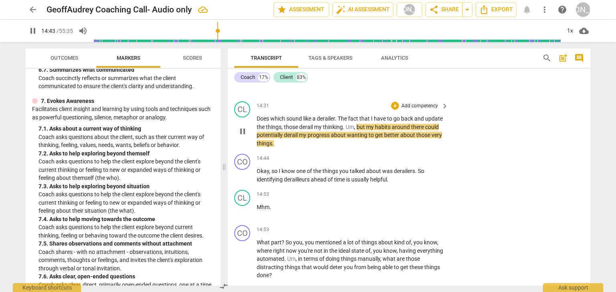
scroll to position [2357, 0]
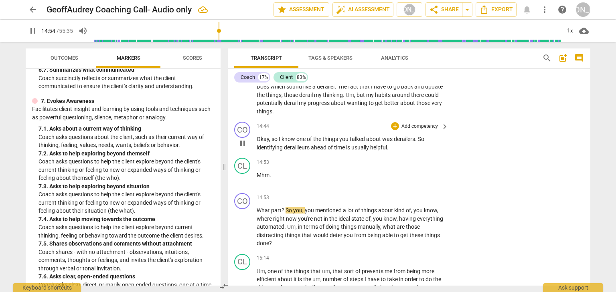
click at [246, 145] on span "pause" at bounding box center [243, 144] width 10 height 10
click at [393, 129] on div "+" at bounding box center [395, 126] width 8 height 8
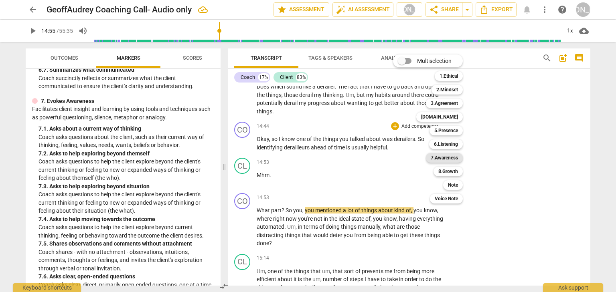
click at [447, 156] on b "7.Awareness" at bounding box center [443, 158] width 27 height 10
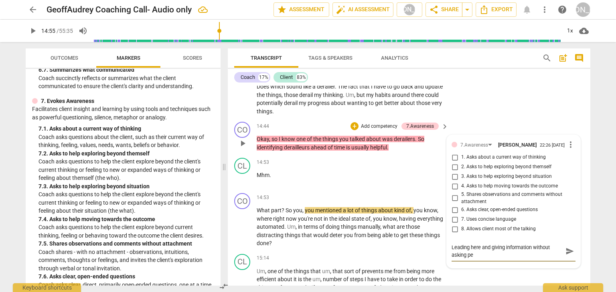
scroll to position [0, 0]
click at [568, 256] on span "send" at bounding box center [569, 251] width 9 height 9
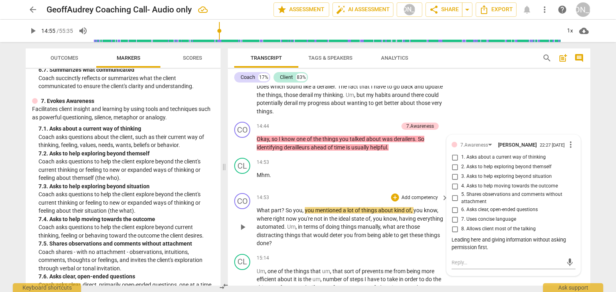
click at [245, 228] on span "play_arrow" at bounding box center [243, 227] width 10 height 10
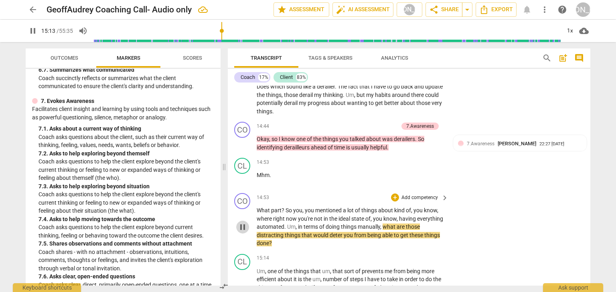
click at [246, 231] on span "pause" at bounding box center [243, 227] width 10 height 10
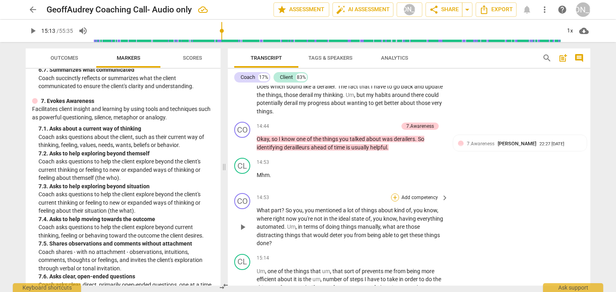
click at [397, 200] on div "+" at bounding box center [395, 198] width 8 height 8
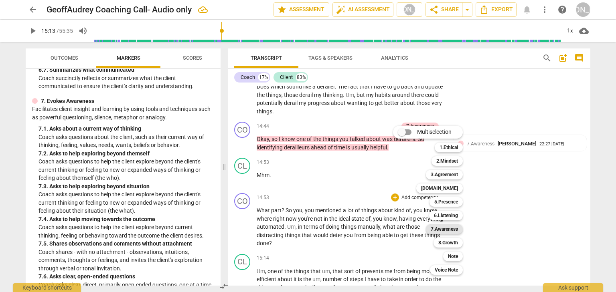
click at [446, 229] on b "7.Awareness" at bounding box center [443, 229] width 27 height 10
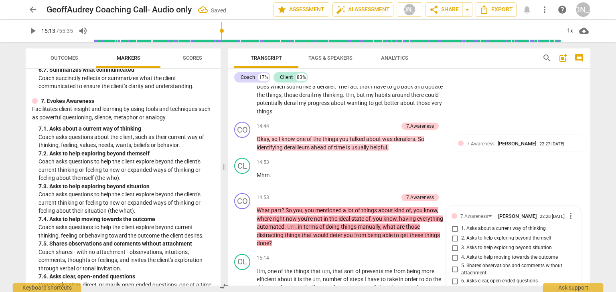
scroll to position [2496, 0]
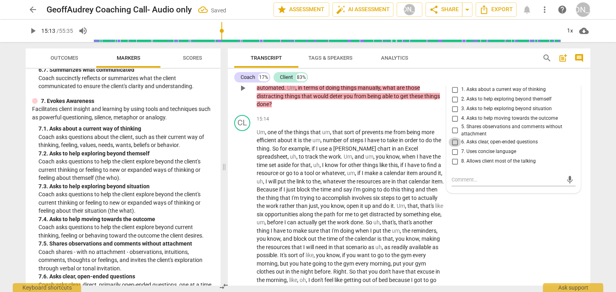
click at [456, 147] on input "6. Asks clear, open-ended questions" at bounding box center [454, 142] width 13 height 10
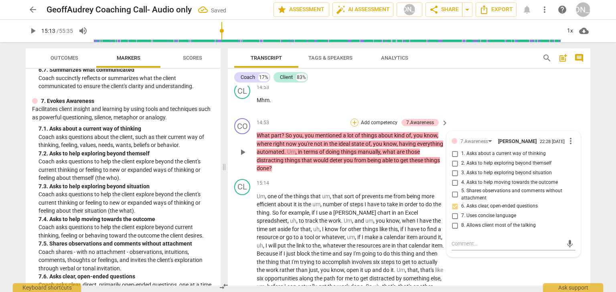
click at [350, 125] on div "+" at bounding box center [354, 123] width 8 height 8
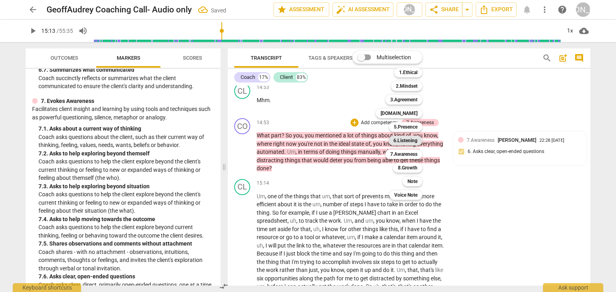
click at [409, 141] on b "6.Listening" at bounding box center [405, 141] width 24 height 10
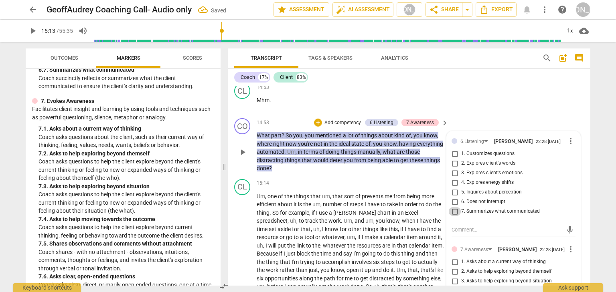
click at [455, 216] on input "7. Summarizes what communicated" at bounding box center [454, 212] width 13 height 10
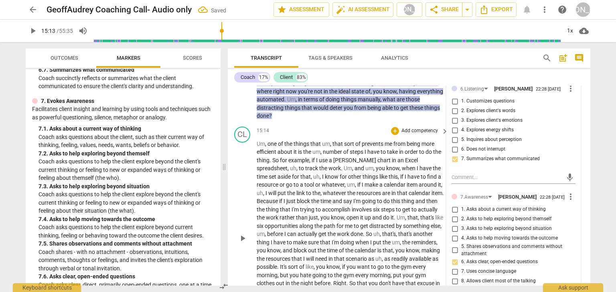
scroll to position [2496, 0]
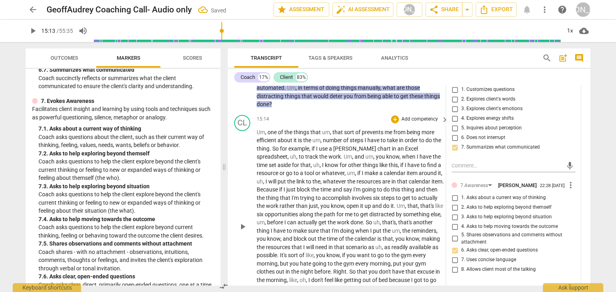
click at [243, 228] on span "play_arrow" at bounding box center [243, 227] width 10 height 10
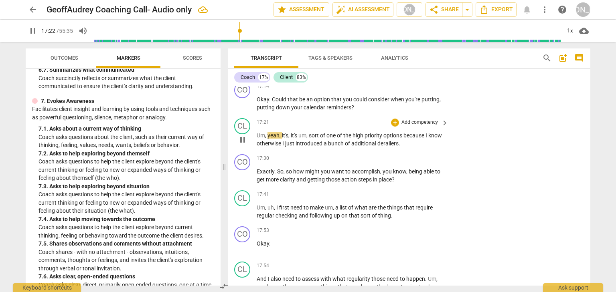
scroll to position [2734, 0]
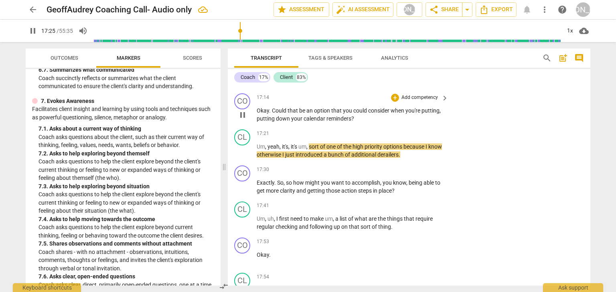
click at [246, 118] on span "pause" at bounding box center [243, 115] width 10 height 10
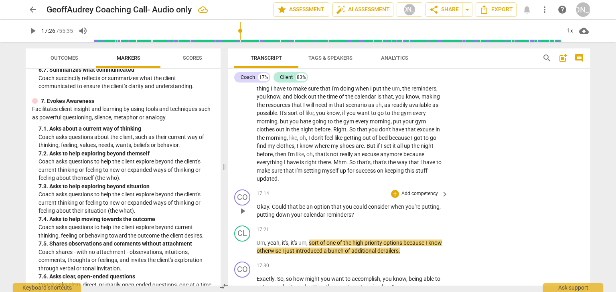
scroll to position [2670, 0]
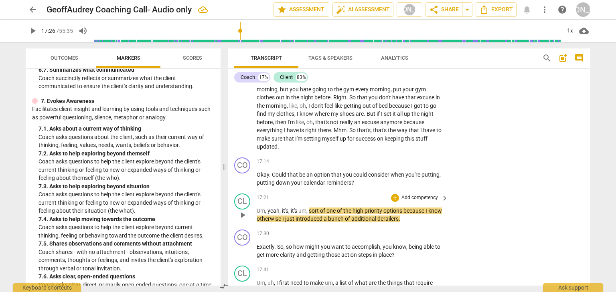
click at [244, 216] on span "play_arrow" at bounding box center [243, 215] width 10 height 10
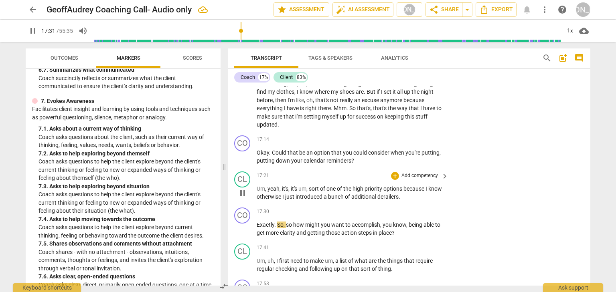
scroll to position [2702, 0]
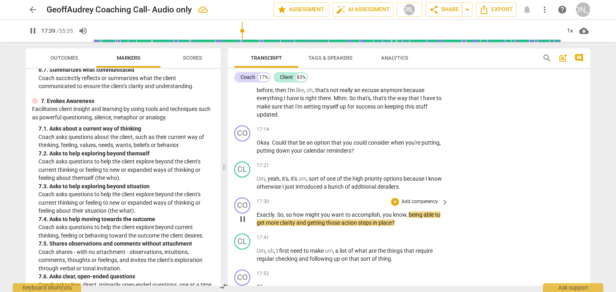
click at [247, 223] on span "pause" at bounding box center [242, 219] width 13 height 10
click at [395, 204] on div "+" at bounding box center [395, 202] width 8 height 8
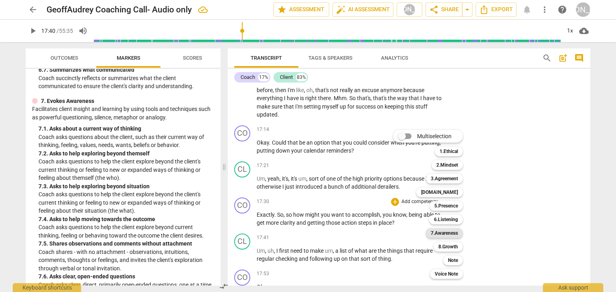
click at [449, 233] on b "7.Awareness" at bounding box center [443, 233] width 27 height 10
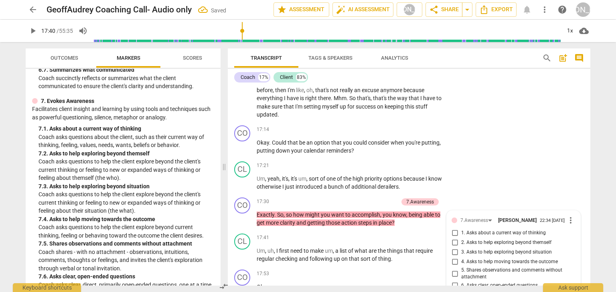
scroll to position [2845, 0]
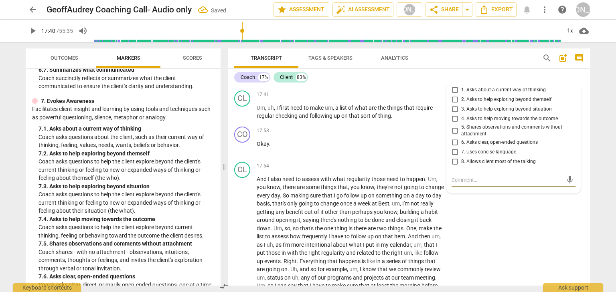
click at [451, 147] on input "6. Asks clear, open-ended questions" at bounding box center [454, 143] width 13 height 10
click at [453, 123] on input "4. Asks to help moving towards the outcome" at bounding box center [454, 119] width 13 height 10
click at [396, 152] on div "17:53 + Add competency keyboard_arrow_right Okay ." at bounding box center [353, 141] width 192 height 29
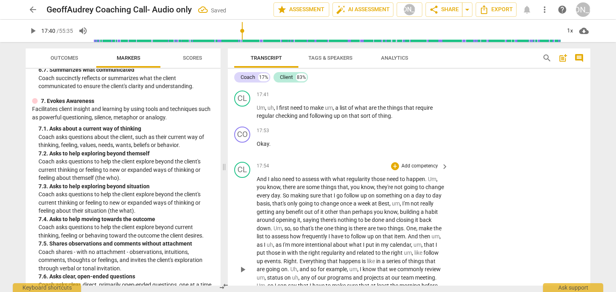
scroll to position [2813, 0]
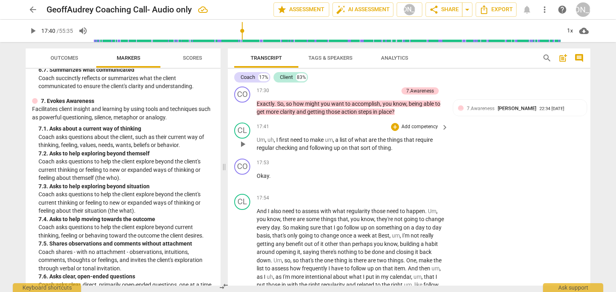
click at [242, 149] on span "play_arrow" at bounding box center [243, 144] width 10 height 10
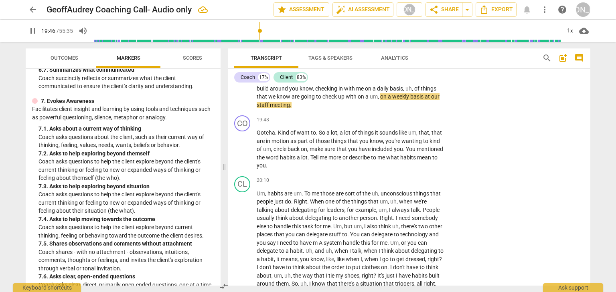
scroll to position [3102, 0]
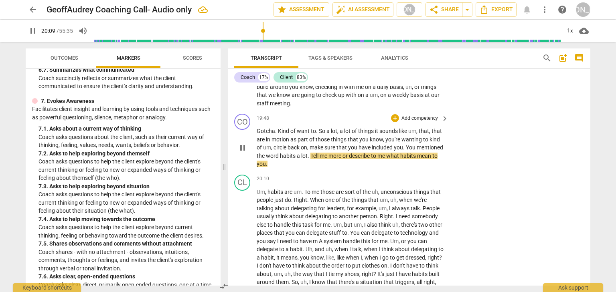
click at [244, 146] on span "pause" at bounding box center [243, 148] width 10 height 10
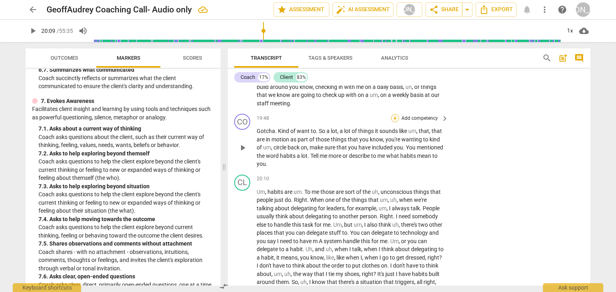
click at [391, 121] on div "+" at bounding box center [395, 118] width 8 height 8
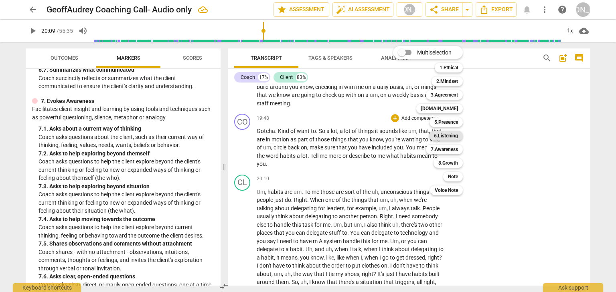
click at [438, 133] on b "6.Listening" at bounding box center [446, 136] width 24 height 10
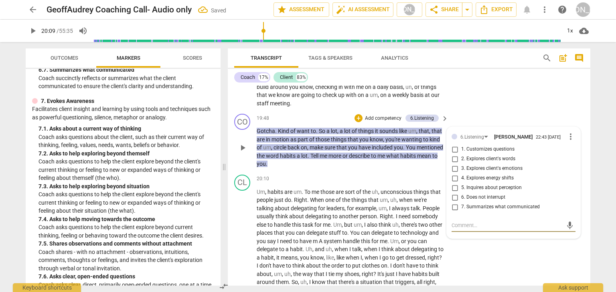
click at [451, 212] on input "7. Summarizes what communicated" at bounding box center [454, 207] width 13 height 10
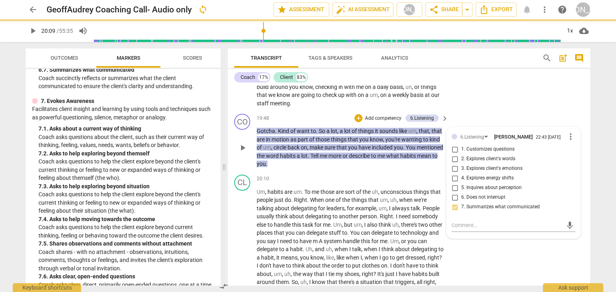
click at [454, 164] on input "2. Explores client's words" at bounding box center [454, 159] width 13 height 10
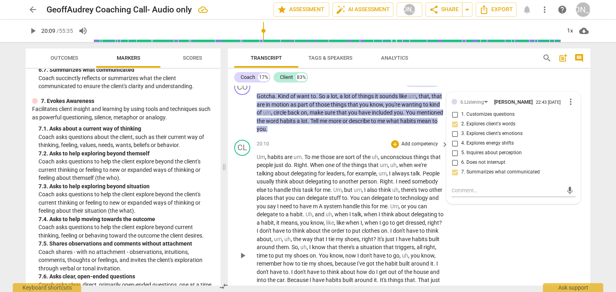
scroll to position [3166, 0]
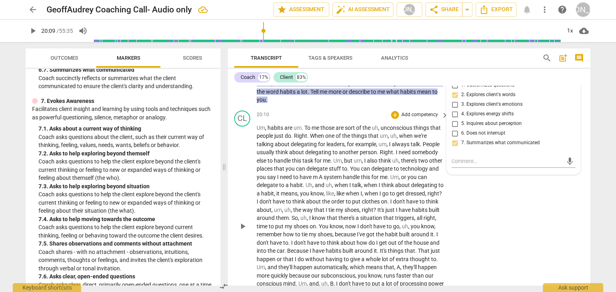
click at [243, 231] on span "play_arrow" at bounding box center [243, 227] width 10 height 10
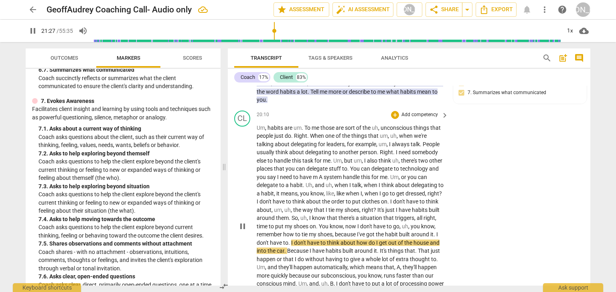
scroll to position [3262, 0]
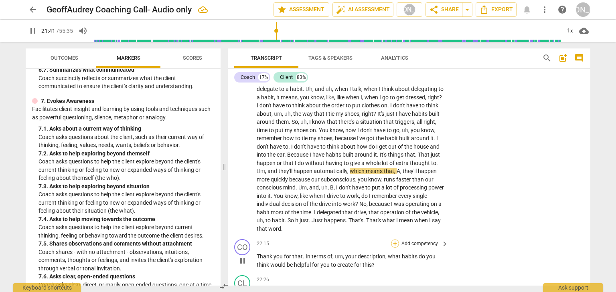
click at [391, 248] on div "+" at bounding box center [395, 244] width 8 height 8
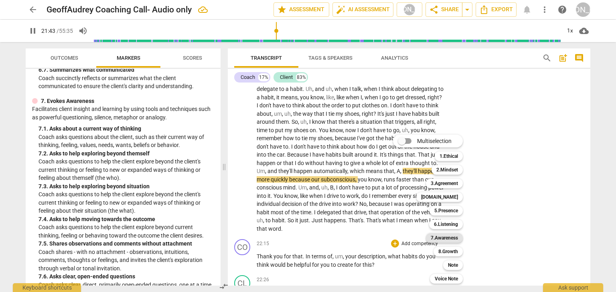
click at [440, 237] on b "7.Awareness" at bounding box center [443, 238] width 27 height 10
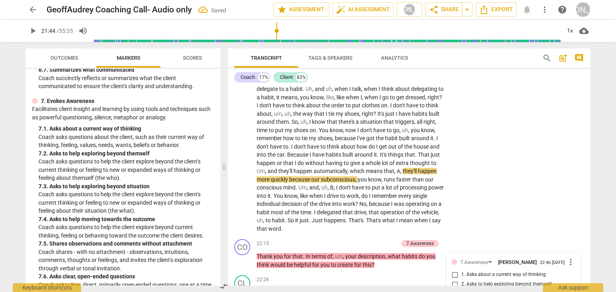
scroll to position [3447, 0]
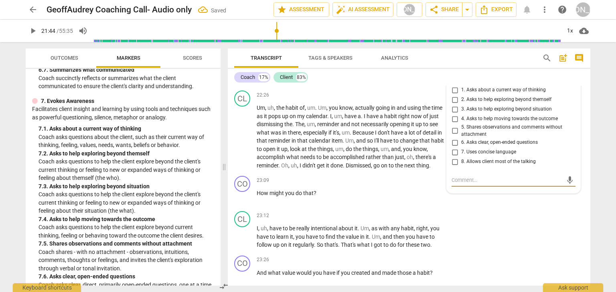
click at [454, 146] on input "6. Asks clear, open-ended questions" at bounding box center [454, 143] width 13 height 10
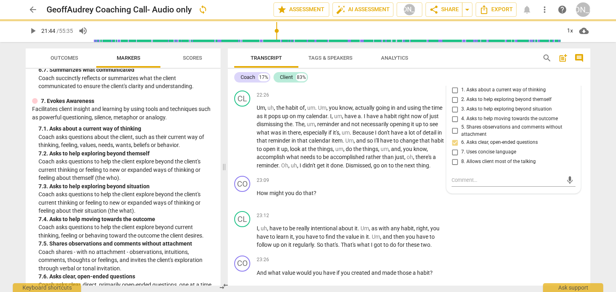
scroll to position [3415, 0]
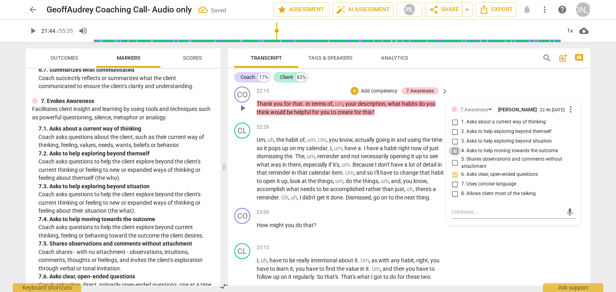
click at [455, 154] on input "4. Asks to help moving towards the outcome" at bounding box center [454, 151] width 13 height 10
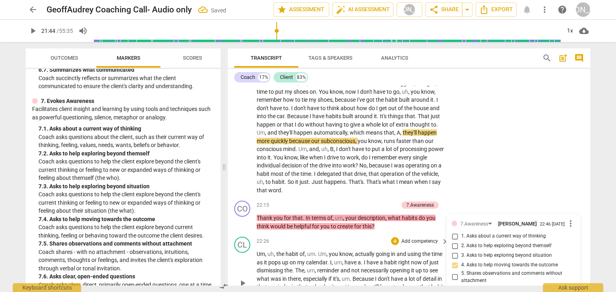
scroll to position [3287, 0]
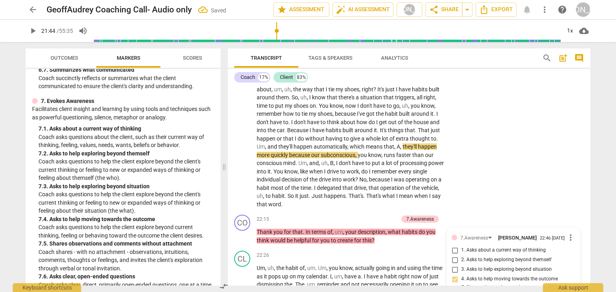
click at [241, 106] on span "play_arrow" at bounding box center [243, 106] width 10 height 10
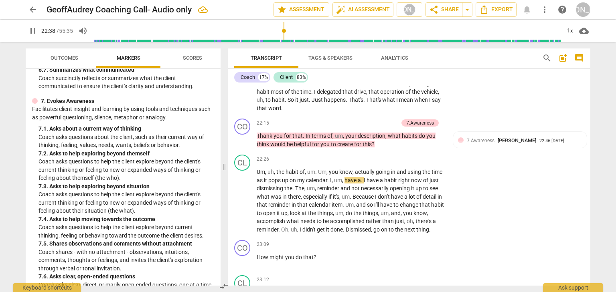
scroll to position [3415, 0]
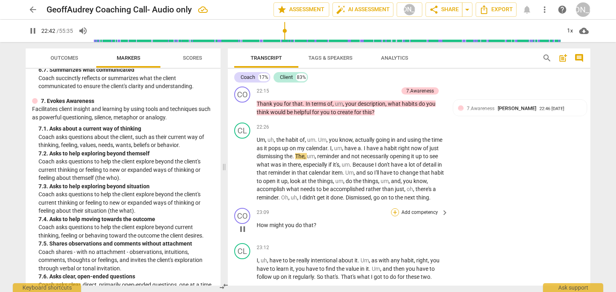
click at [394, 216] on div "+" at bounding box center [395, 212] width 8 height 8
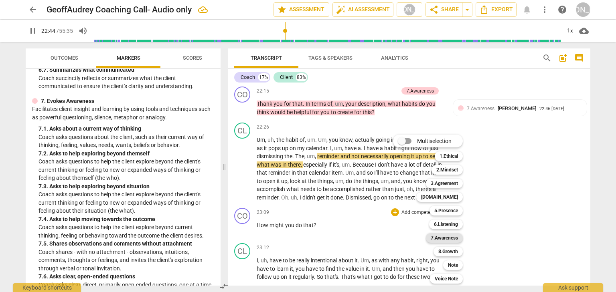
click at [448, 235] on b "7.Awareness" at bounding box center [443, 238] width 27 height 10
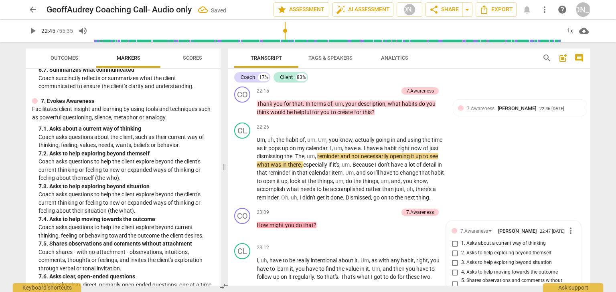
scroll to position [3577, 0]
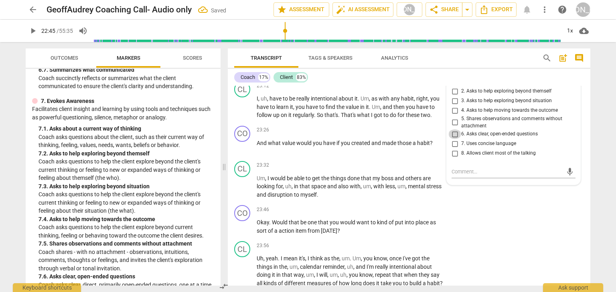
click at [456, 139] on input "6. Asks clear, open-ended questions" at bounding box center [454, 134] width 13 height 10
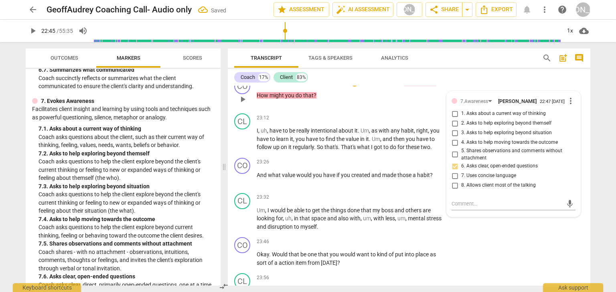
click at [455, 147] on input "4. Asks to help moving towards the outcome" at bounding box center [454, 143] width 13 height 10
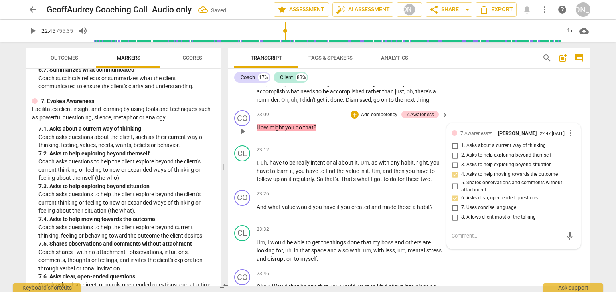
scroll to position [3481, 0]
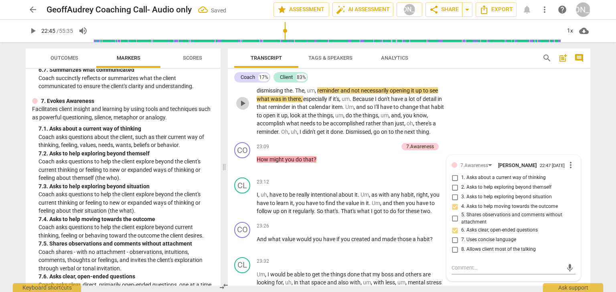
click at [239, 106] on span "play_arrow" at bounding box center [243, 104] width 10 height 10
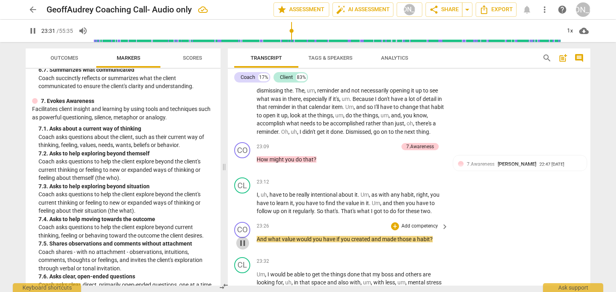
click at [242, 248] on span "pause" at bounding box center [243, 243] width 10 height 10
click at [395, 230] on div "+" at bounding box center [395, 226] width 8 height 8
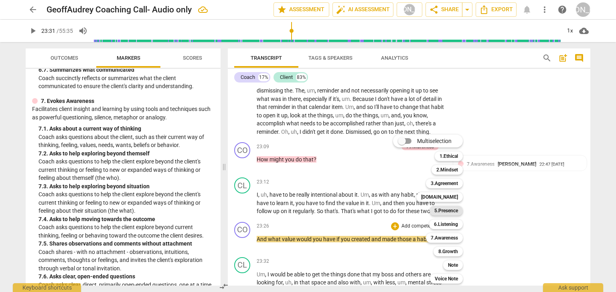
click at [448, 212] on b "5.Presence" at bounding box center [446, 211] width 24 height 10
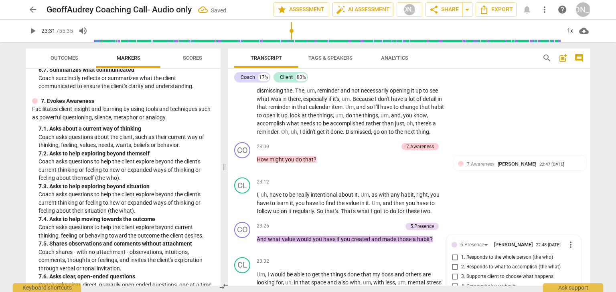
scroll to position [3622, 0]
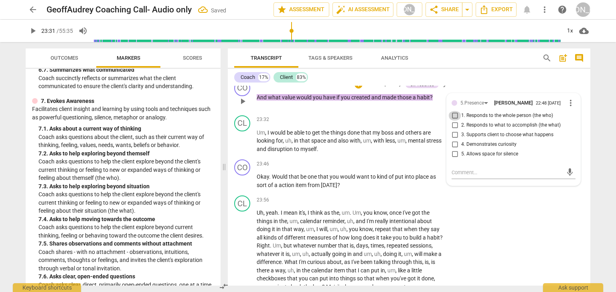
click at [454, 121] on input "1. Responds to the whole person (the who)" at bounding box center [454, 116] width 13 height 10
click at [369, 88] on p "Add competency" at bounding box center [383, 84] width 38 height 7
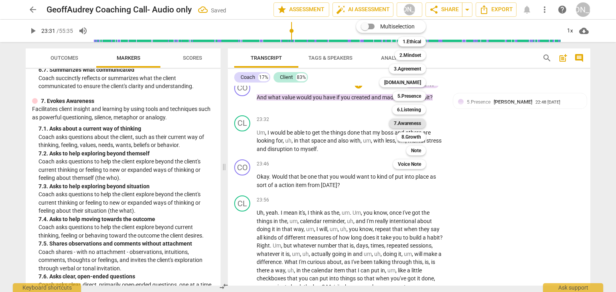
click at [411, 122] on b "7.Awareness" at bounding box center [407, 124] width 27 height 10
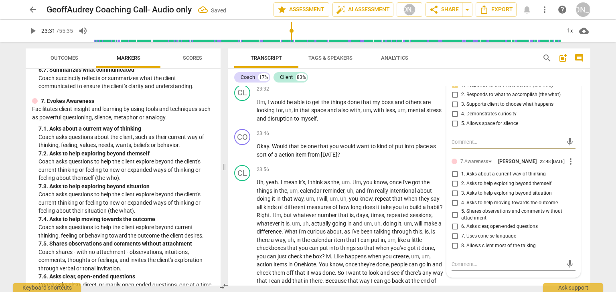
scroll to position [3655, 0]
click at [453, 187] on input "2. Asks to help exploring beyond themself" at bounding box center [454, 183] width 13 height 10
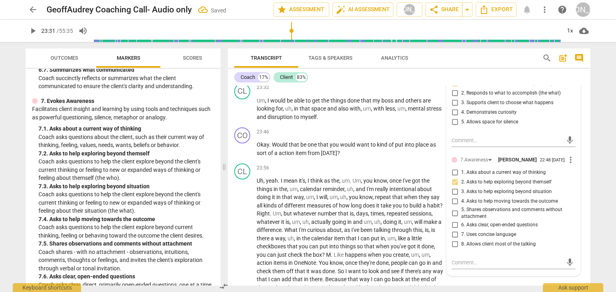
scroll to position [3622, 0]
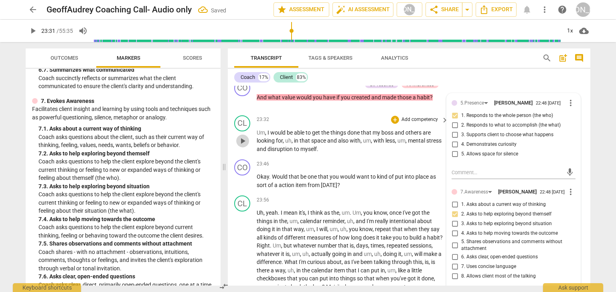
click at [241, 146] on span "play_arrow" at bounding box center [243, 141] width 10 height 10
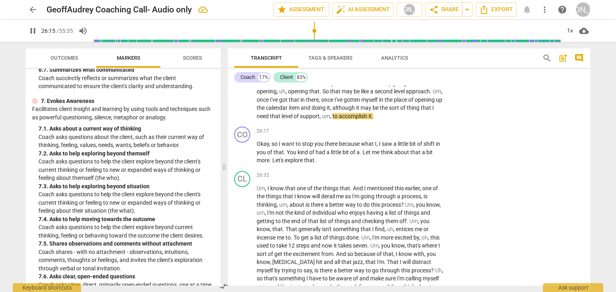
scroll to position [3975, 0]
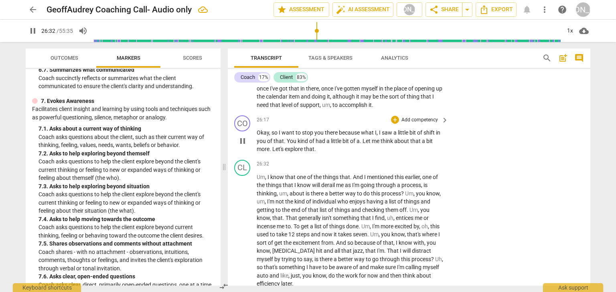
click at [242, 146] on span "pause" at bounding box center [243, 141] width 10 height 10
click at [392, 124] on div "+" at bounding box center [395, 120] width 8 height 8
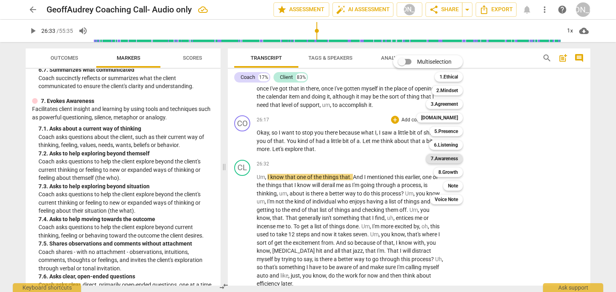
click at [451, 158] on b "7.Awareness" at bounding box center [443, 159] width 27 height 10
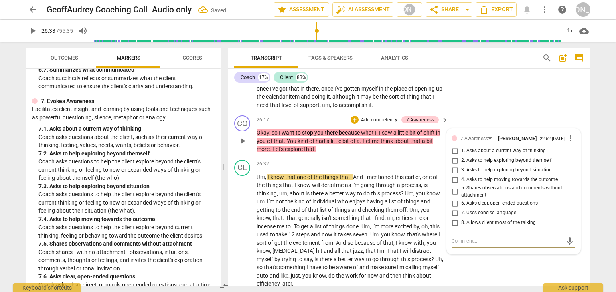
click at [461, 245] on textarea at bounding box center [506, 241] width 111 height 8
click at [569, 249] on span "send" at bounding box center [569, 244] width 9 height 9
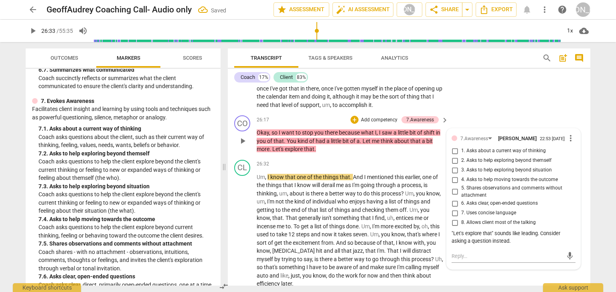
click at [380, 124] on p "Add competency" at bounding box center [379, 120] width 38 height 7
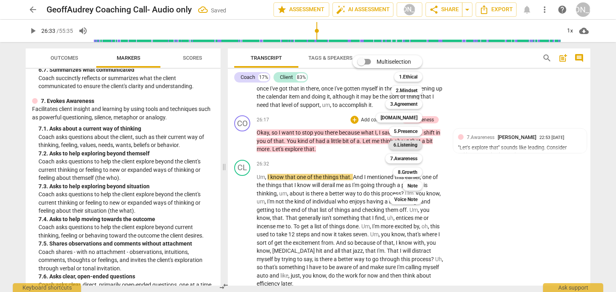
click at [404, 142] on b "6.Listening" at bounding box center [405, 145] width 24 height 10
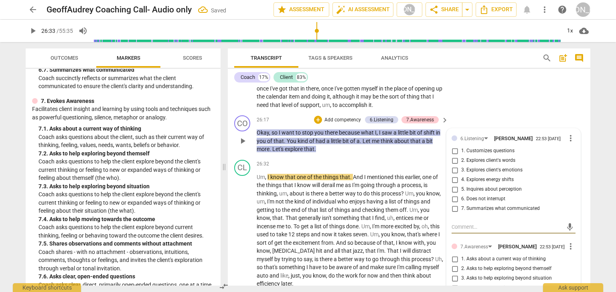
click at [455, 185] on input "4. Explores energy shifts" at bounding box center [454, 180] width 13 height 10
click at [240, 236] on span "play_arrow" at bounding box center [243, 231] width 10 height 10
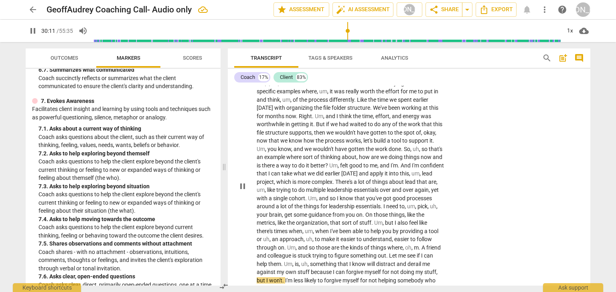
scroll to position [4441, 0]
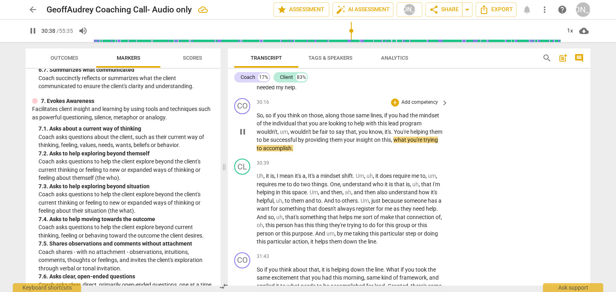
click at [245, 137] on span "pause" at bounding box center [243, 132] width 10 height 10
click at [391, 107] on div "+" at bounding box center [395, 103] width 8 height 8
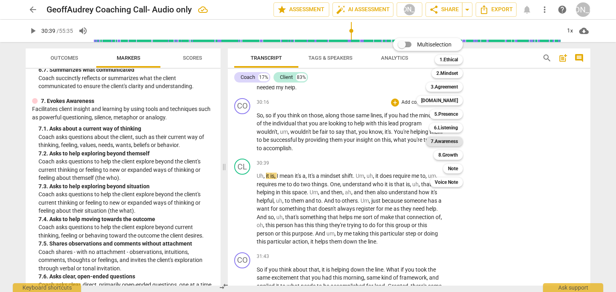
click at [438, 140] on b "7.Awareness" at bounding box center [443, 142] width 27 height 10
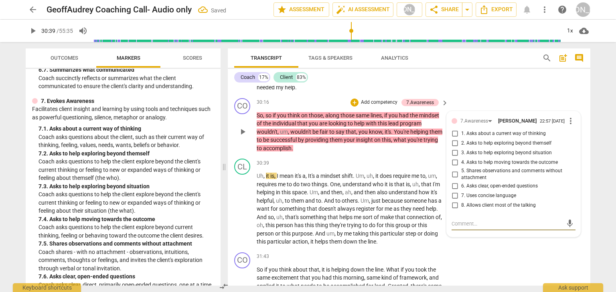
click at [453, 179] on input "5. Shares observations and comments without attachment" at bounding box center [454, 175] width 13 height 10
click at [241, 213] on button "play_arrow" at bounding box center [242, 209] width 13 height 13
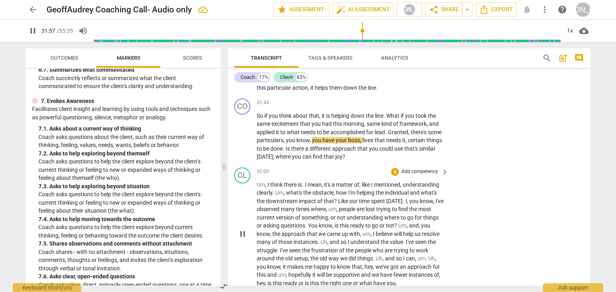
scroll to position [4584, 0]
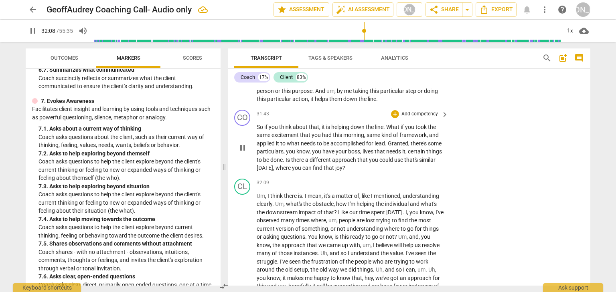
click at [238, 153] on span "pause" at bounding box center [243, 148] width 10 height 10
click at [392, 118] on div "+" at bounding box center [395, 114] width 8 height 8
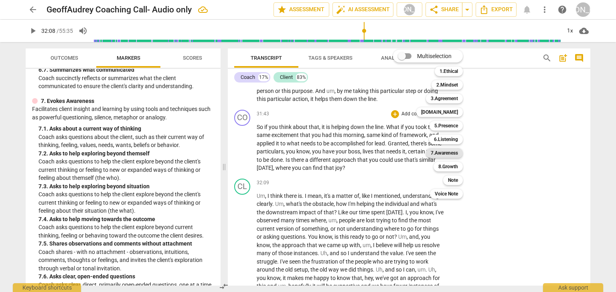
click at [436, 153] on b "7.Awareness" at bounding box center [443, 153] width 27 height 10
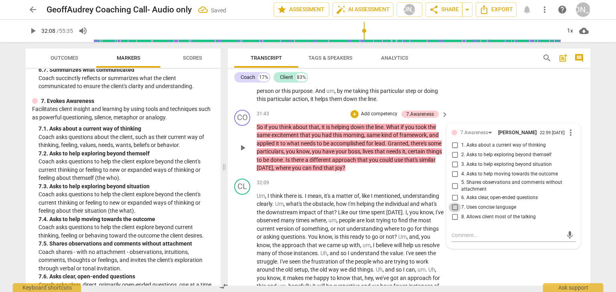
click at [453, 212] on input "7. Uses concise language" at bounding box center [454, 208] width 13 height 10
click at [454, 203] on input "6. Asks clear, open-ended questions" at bounding box center [454, 198] width 13 height 10
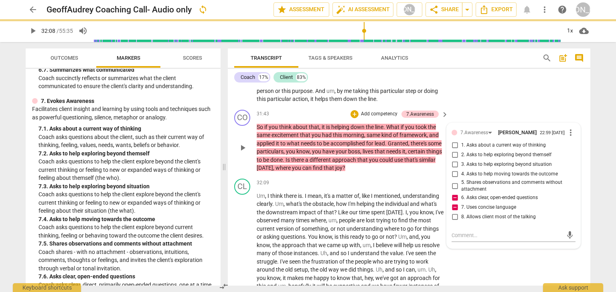
click at [388, 166] on p "So if you think about that , it is helping down the line . What if you took the…" at bounding box center [351, 147] width 188 height 49
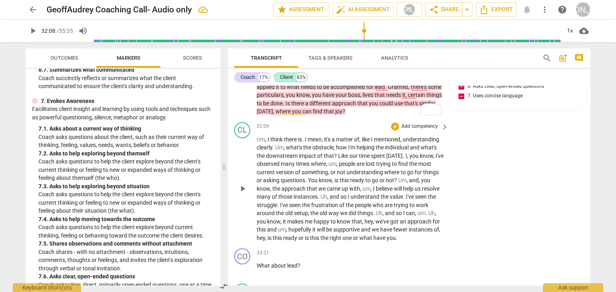
scroll to position [4648, 0]
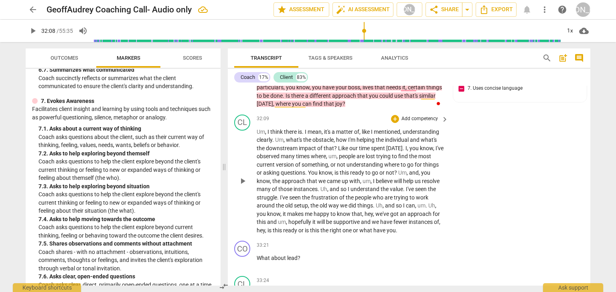
click at [242, 186] on span "play_arrow" at bounding box center [243, 181] width 10 height 10
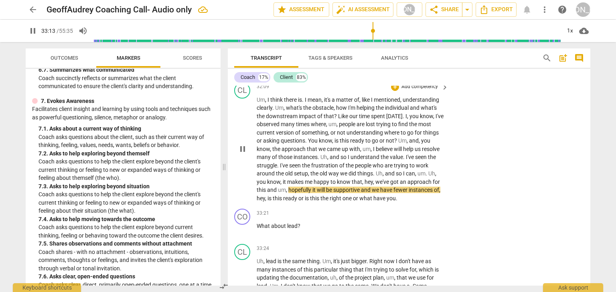
scroll to position [4712, 0]
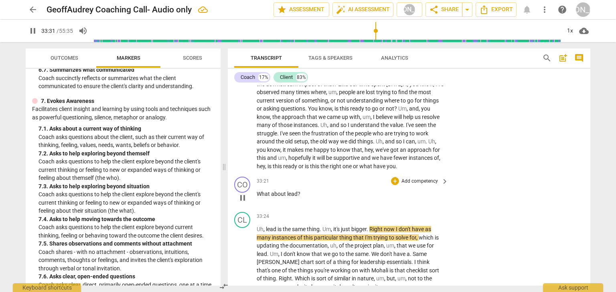
click at [245, 203] on span "pause" at bounding box center [243, 198] width 10 height 10
click at [393, 185] on div "+" at bounding box center [395, 181] width 8 height 8
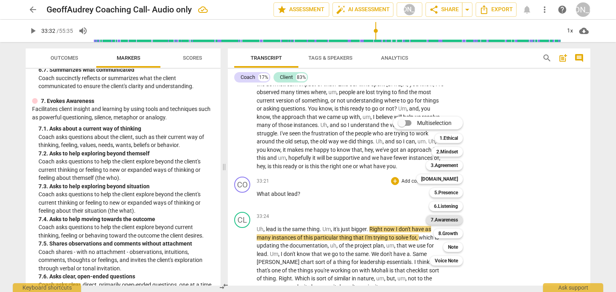
click at [434, 218] on b "7.Awareness" at bounding box center [443, 220] width 27 height 10
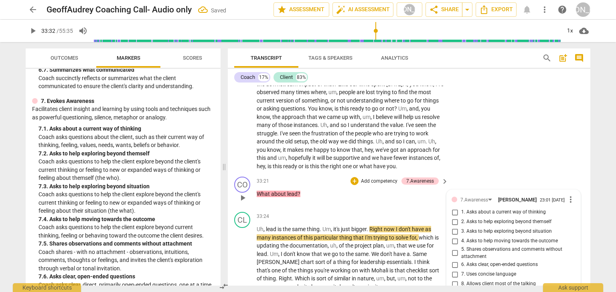
scroll to position [4842, 0]
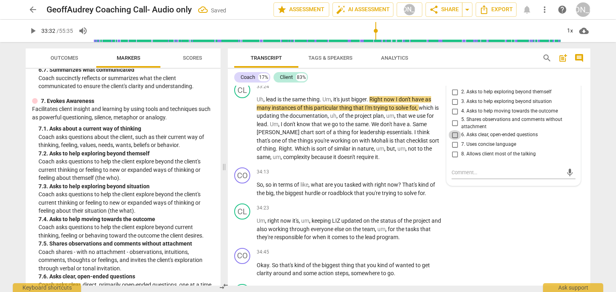
click at [457, 140] on input "6. Asks clear, open-ended questions" at bounding box center [454, 135] width 13 height 10
drag, startPoint x: 247, startPoint y: 238, endPoint x: 323, endPoint y: 181, distance: 95.1
click at [246, 234] on span "play_arrow" at bounding box center [243, 229] width 10 height 10
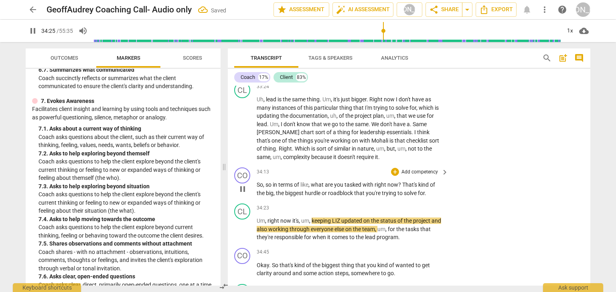
scroll to position [4778, 0]
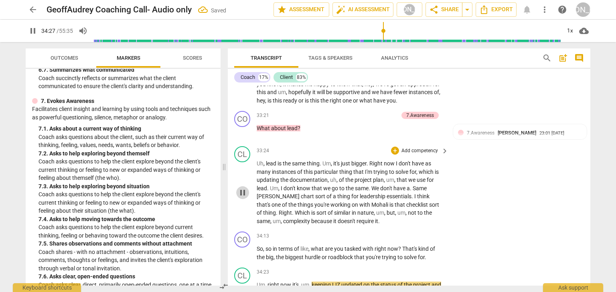
click at [244, 198] on span "pause" at bounding box center [243, 193] width 10 height 10
click at [242, 199] on button "play_arrow" at bounding box center [242, 192] width 13 height 13
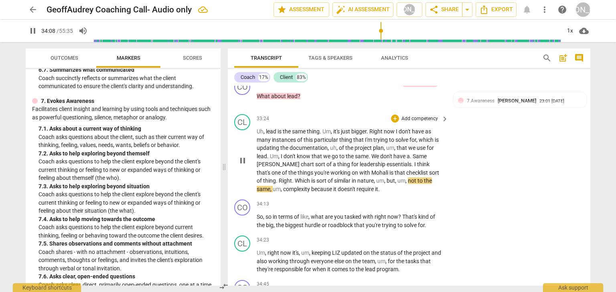
scroll to position [4842, 0]
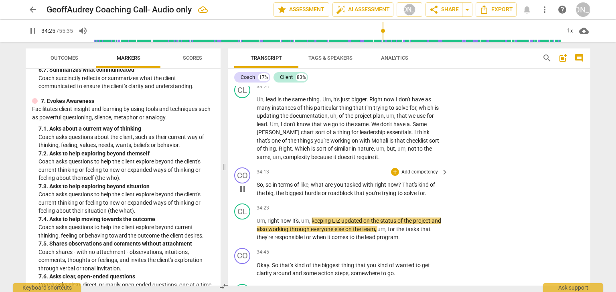
click at [244, 194] on span "pause" at bounding box center [243, 189] width 10 height 10
click at [394, 176] on div "+" at bounding box center [395, 172] width 8 height 8
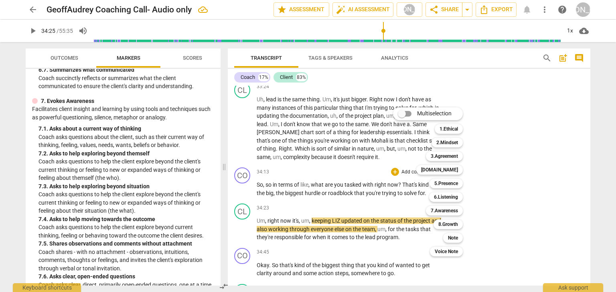
click at [436, 205] on div "7.Awareness 7" at bounding box center [448, 211] width 52 height 14
click at [436, 210] on b "7.Awareness" at bounding box center [443, 211] width 27 height 10
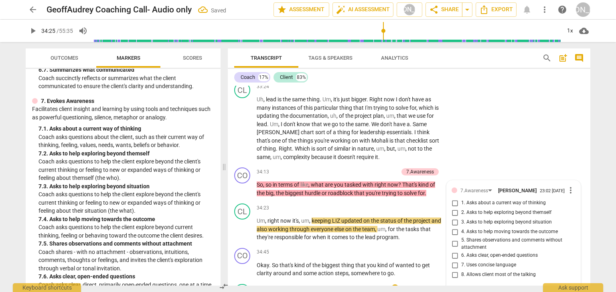
scroll to position [4962, 0]
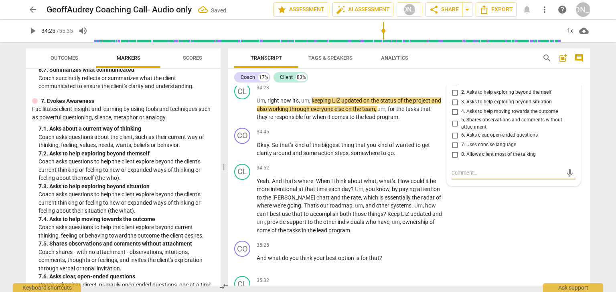
click at [455, 140] on input "6. Asks clear, open-ended questions" at bounding box center [454, 136] width 13 height 10
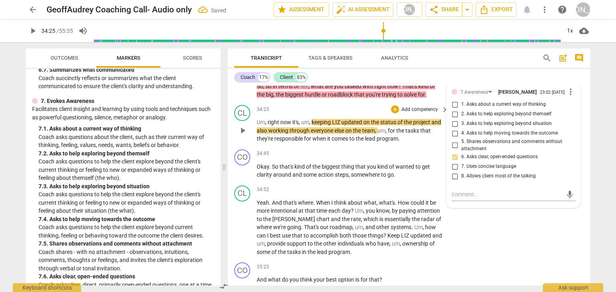
scroll to position [4930, 0]
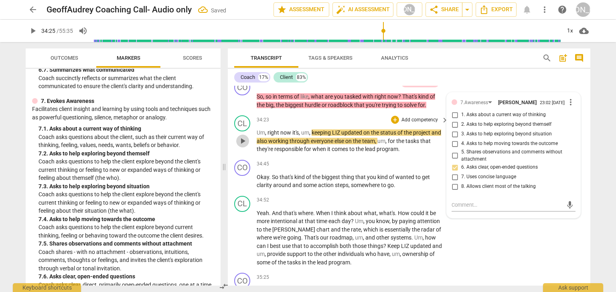
click at [243, 146] on span "play_arrow" at bounding box center [243, 141] width 10 height 10
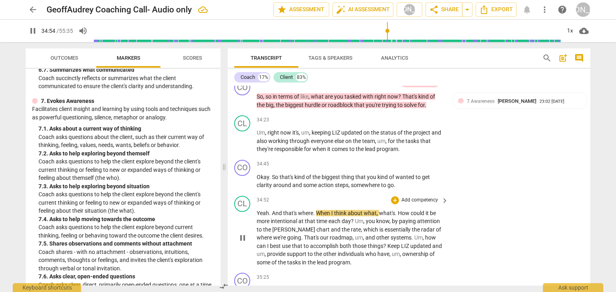
scroll to position [4994, 0]
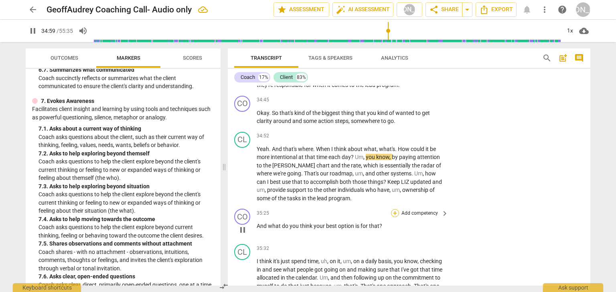
click at [394, 217] on div "+" at bounding box center [395, 213] width 8 height 8
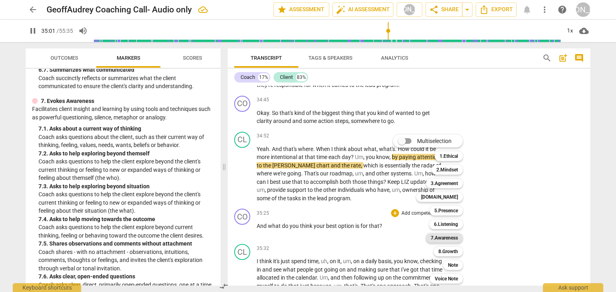
click at [444, 236] on b "7.Awareness" at bounding box center [443, 238] width 27 height 10
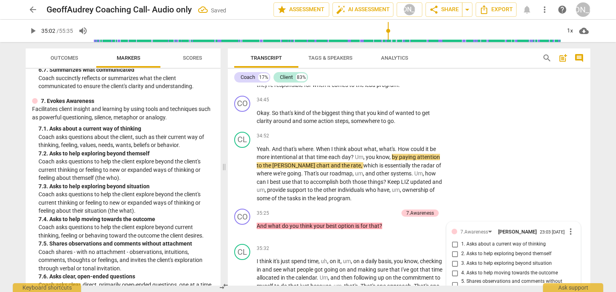
scroll to position [5156, 0]
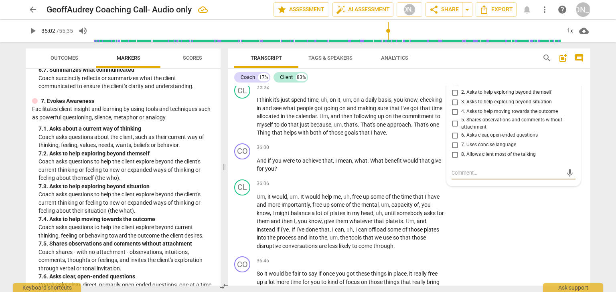
click at [453, 117] on input "4. Asks to help moving towards the outcome" at bounding box center [454, 112] width 13 height 10
click at [455, 140] on input "6. Asks clear, open-ended questions" at bounding box center [454, 136] width 13 height 10
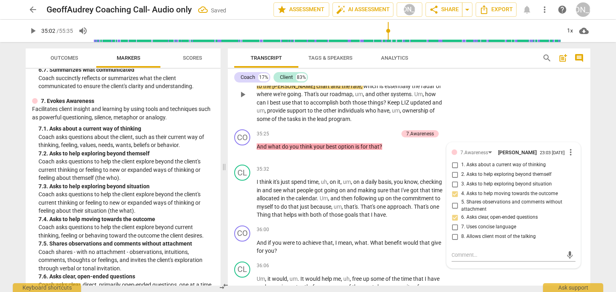
scroll to position [5027, 0]
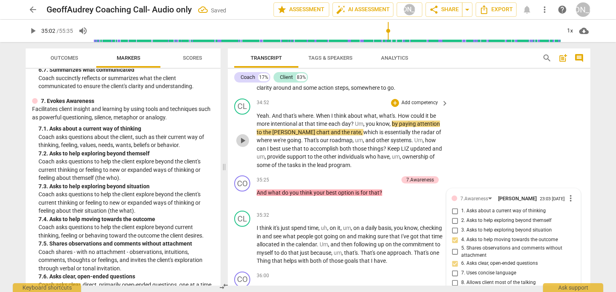
click at [244, 145] on span "play_arrow" at bounding box center [243, 141] width 10 height 10
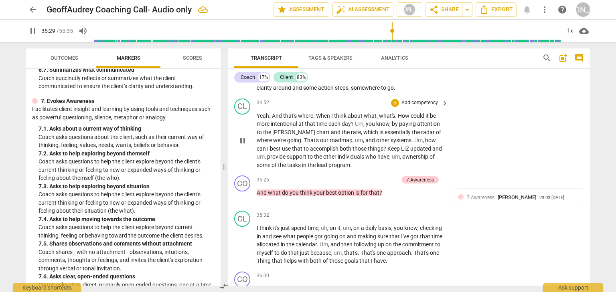
scroll to position [5123, 0]
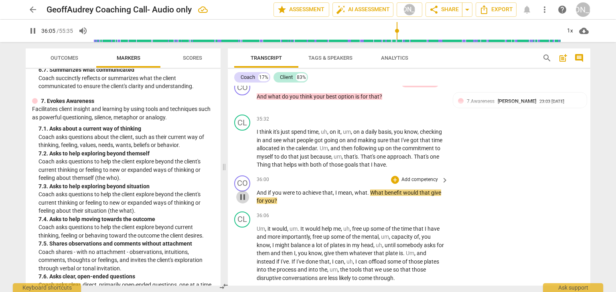
click at [240, 202] on span "pause" at bounding box center [243, 197] width 10 height 10
click at [395, 184] on div "+" at bounding box center [395, 180] width 8 height 8
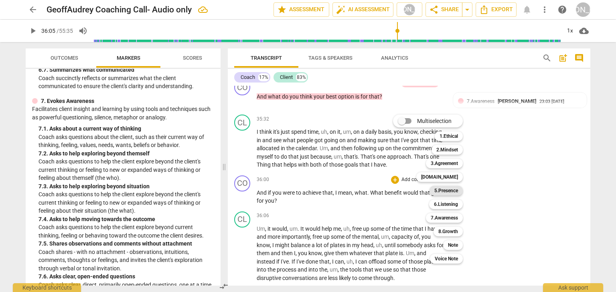
click at [444, 191] on b "5.Presence" at bounding box center [446, 191] width 24 height 10
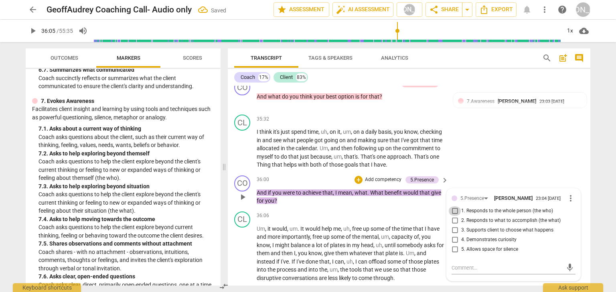
click at [452, 216] on input "1. Responds to the whole person (the who)" at bounding box center [454, 211] width 13 height 10
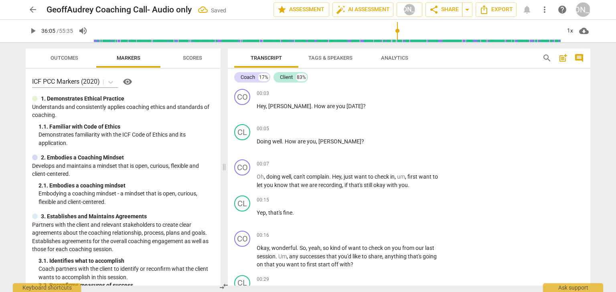
scroll to position [5123, 0]
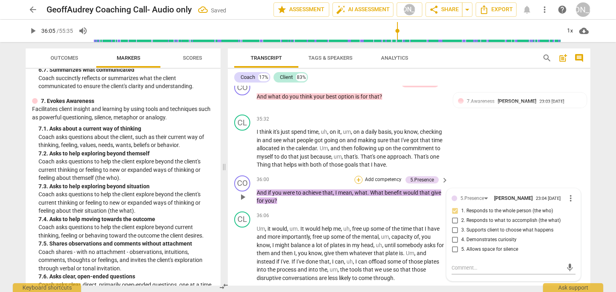
click at [358, 184] on div "+" at bounding box center [358, 180] width 8 height 8
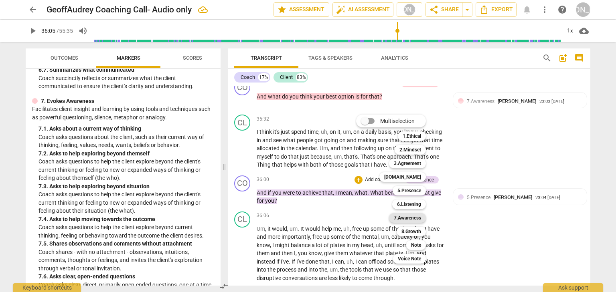
click at [399, 218] on b "7.Awareness" at bounding box center [407, 218] width 27 height 10
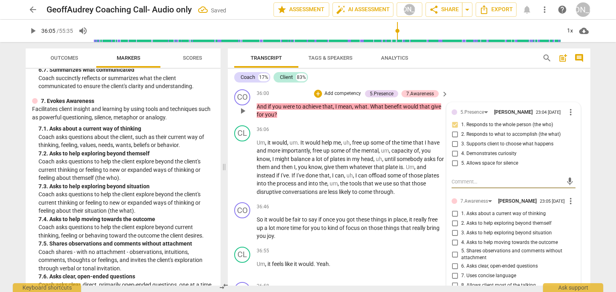
scroll to position [5220, 0]
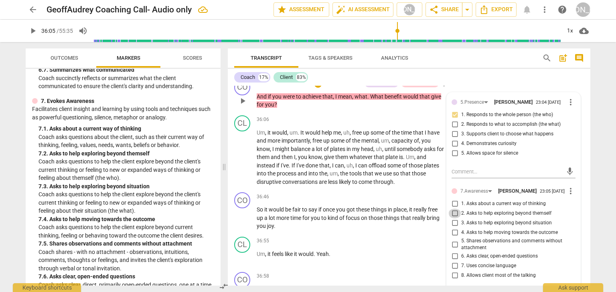
click at [454, 218] on input "2. Asks to help exploring beyond themself" at bounding box center [454, 214] width 13 height 10
checkbox input "true"
click at [246, 164] on button "play_arrow" at bounding box center [242, 157] width 13 height 13
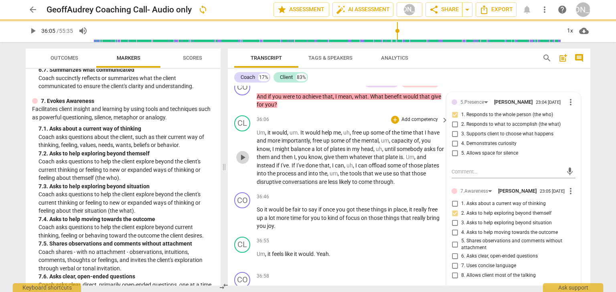
click at [247, 162] on span "play_arrow" at bounding box center [243, 158] width 10 height 10
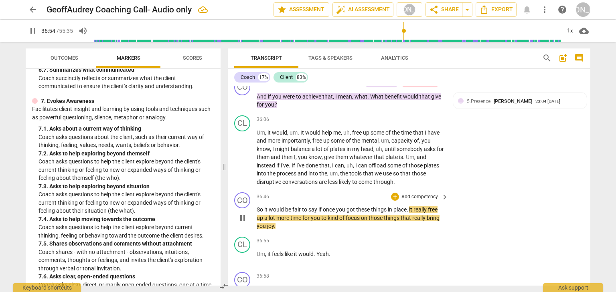
click at [242, 223] on span "pause" at bounding box center [243, 218] width 10 height 10
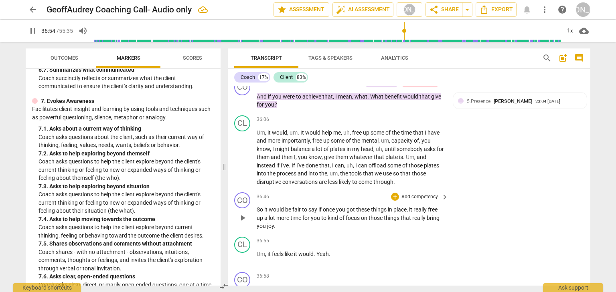
type input "2215"
click at [395, 201] on div "+" at bounding box center [395, 197] width 8 height 8
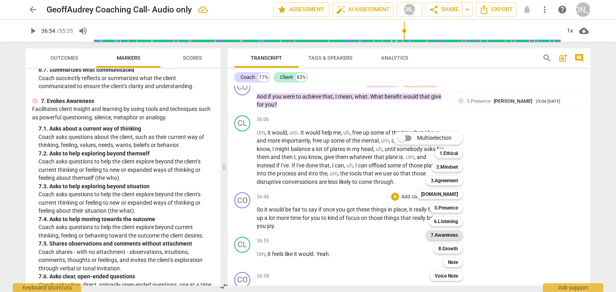
click at [438, 232] on b "7.Awareness" at bounding box center [443, 235] width 27 height 10
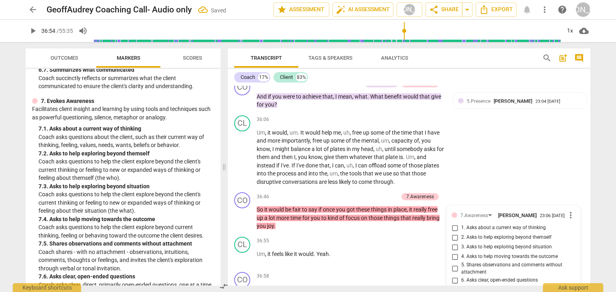
scroll to position [5364, 0]
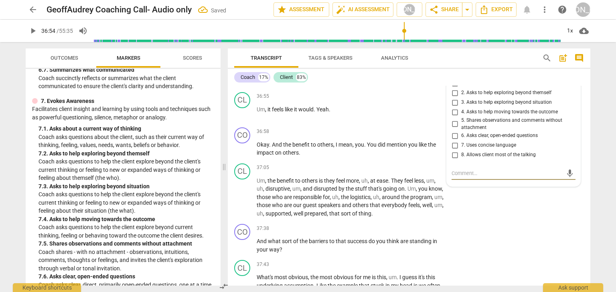
click at [451, 129] on input "5. Shares observations and comments without attachment" at bounding box center [454, 124] width 13 height 10
checkbox input "true"
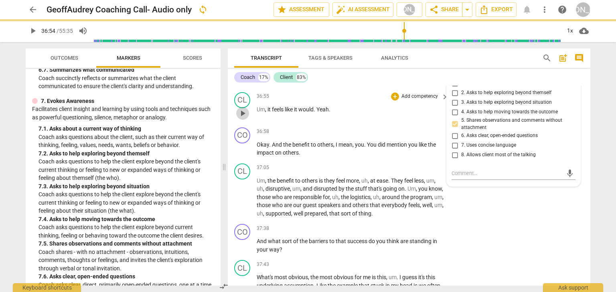
click at [246, 118] on span "play_arrow" at bounding box center [243, 114] width 10 height 10
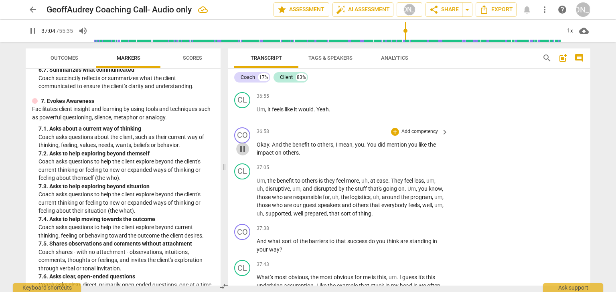
click at [241, 154] on span "pause" at bounding box center [243, 149] width 10 height 10
type input "2225"
click at [441, 137] on span "keyboard_arrow_right" at bounding box center [445, 132] width 10 height 10
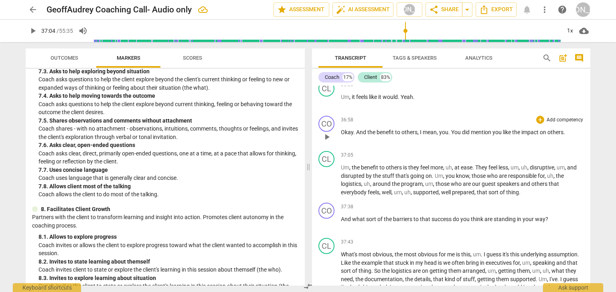
scroll to position [639, 0]
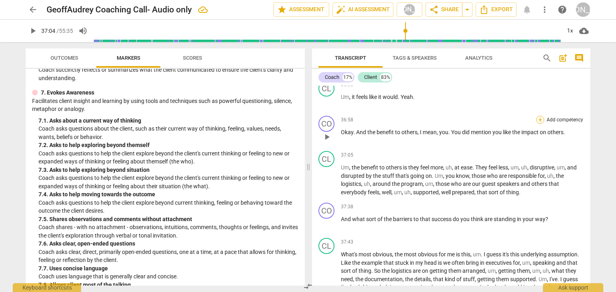
click at [536, 124] on div "+" at bounding box center [540, 120] width 8 height 8
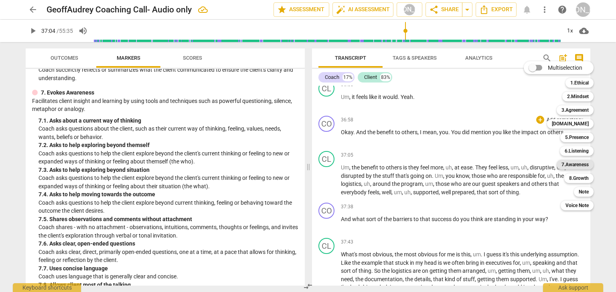
click at [570, 164] on b "7.Awareness" at bounding box center [574, 165] width 27 height 10
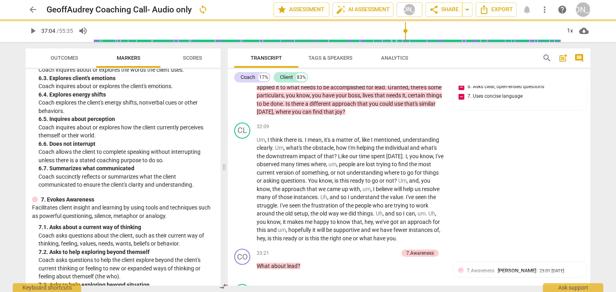
scroll to position [737, 0]
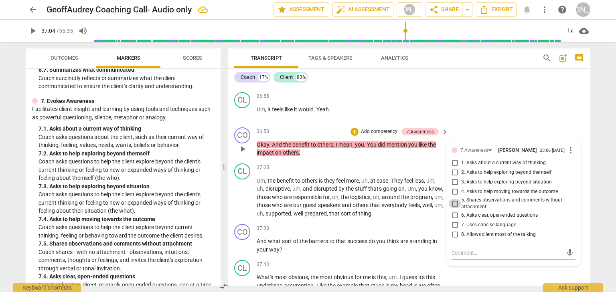
click at [452, 208] on input "5. Shares observations and comments without attachment" at bounding box center [454, 204] width 13 height 10
checkbox input "true"
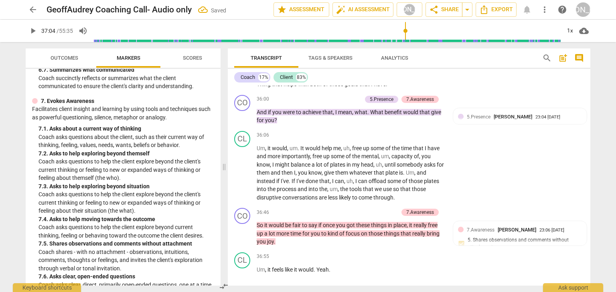
scroll to position [5172, 0]
